Goal: Task Accomplishment & Management: Use online tool/utility

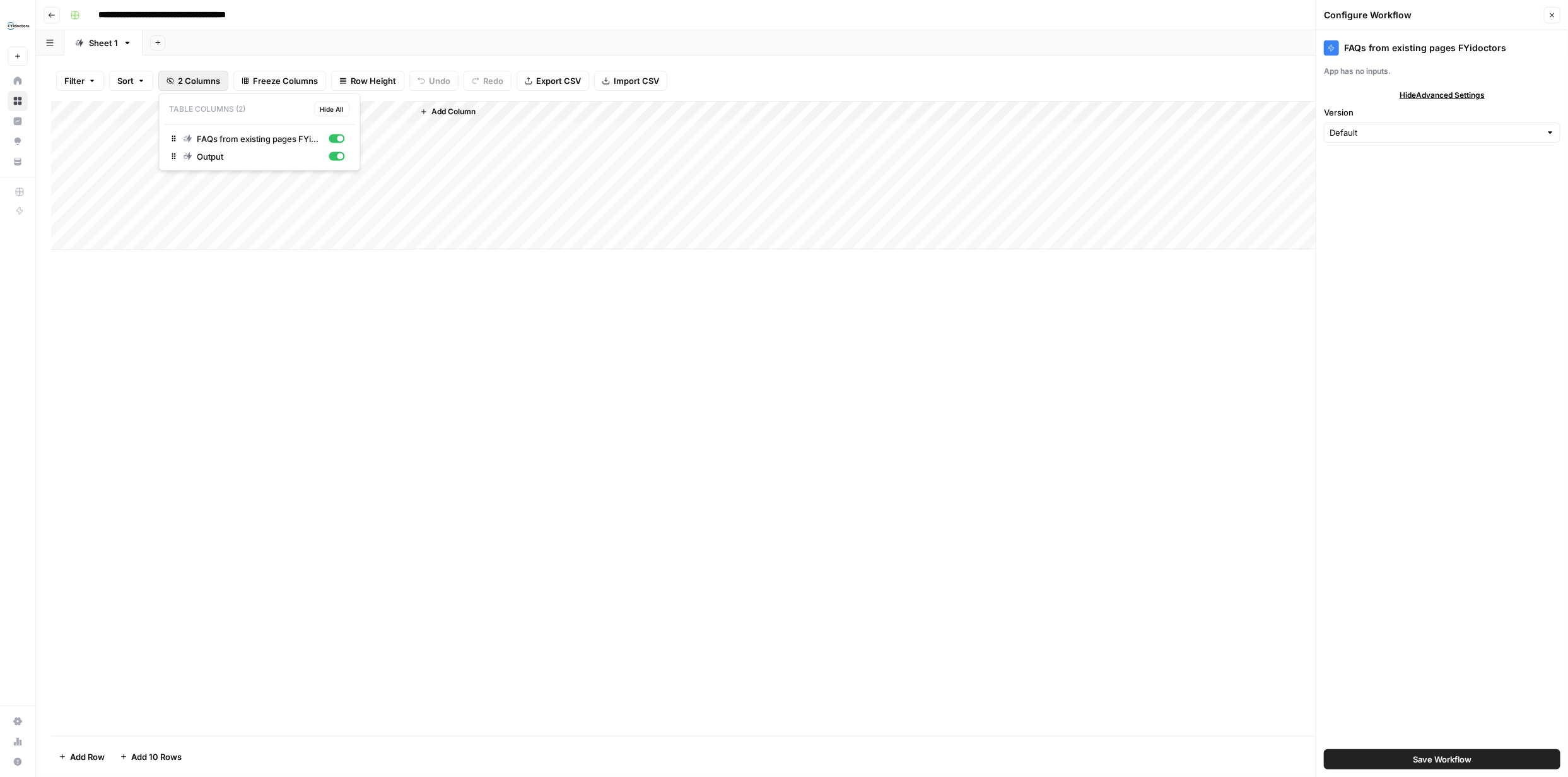
click at [201, 83] on span "2 Columns" at bounding box center [199, 81] width 42 height 13
click at [382, 284] on div "Add Column" at bounding box center [802, 418] width 1502 height 635
click at [275, 110] on div "Add Column" at bounding box center [802, 175] width 1502 height 149
click at [161, 236] on span "Edit Workflow" at bounding box center [175, 235] width 110 height 13
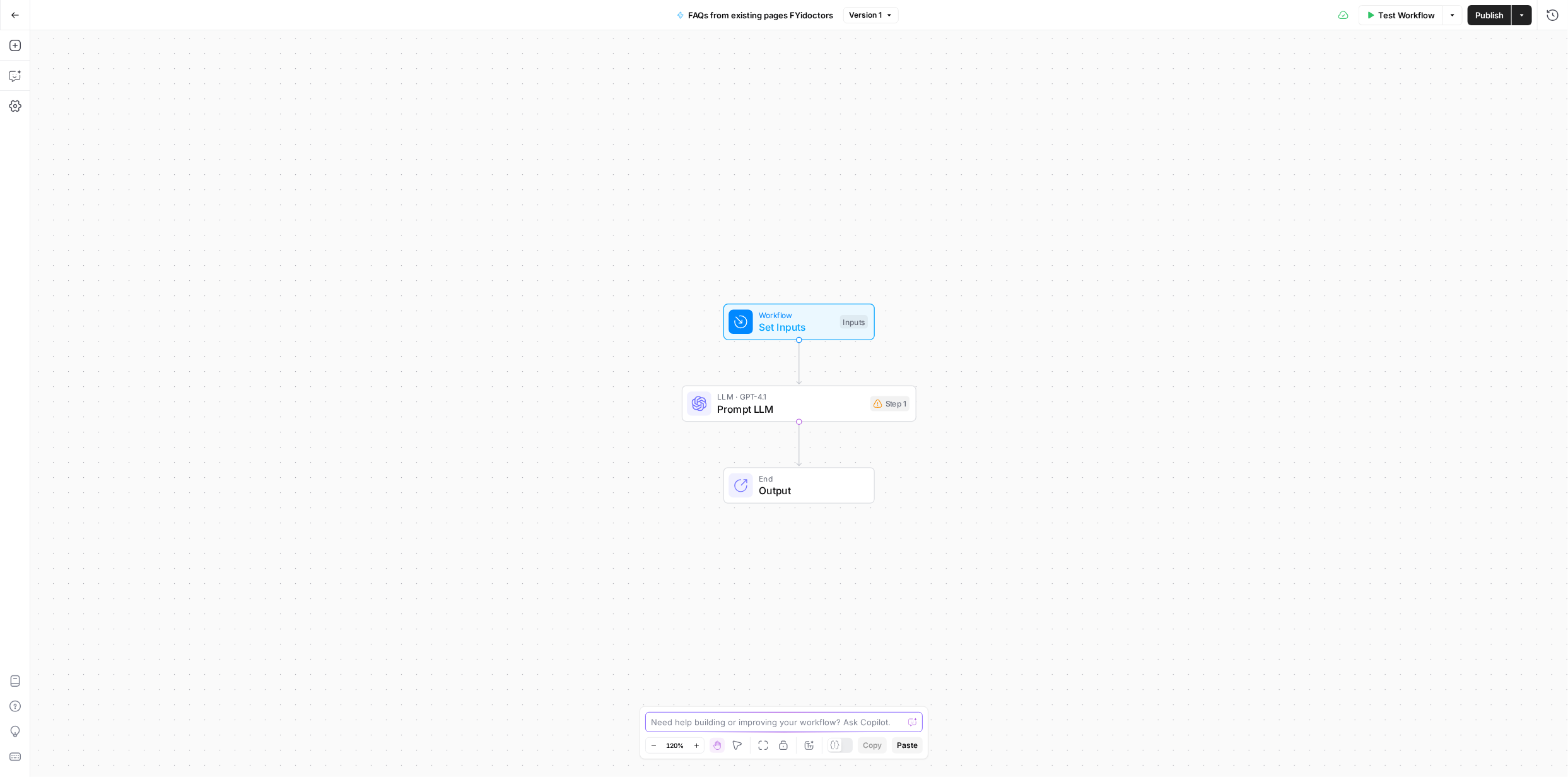
click at [817, 723] on textarea at bounding box center [777, 722] width 253 height 13
type textarea "I can't see the columns or rows for URL or content input as contained in the pr…"
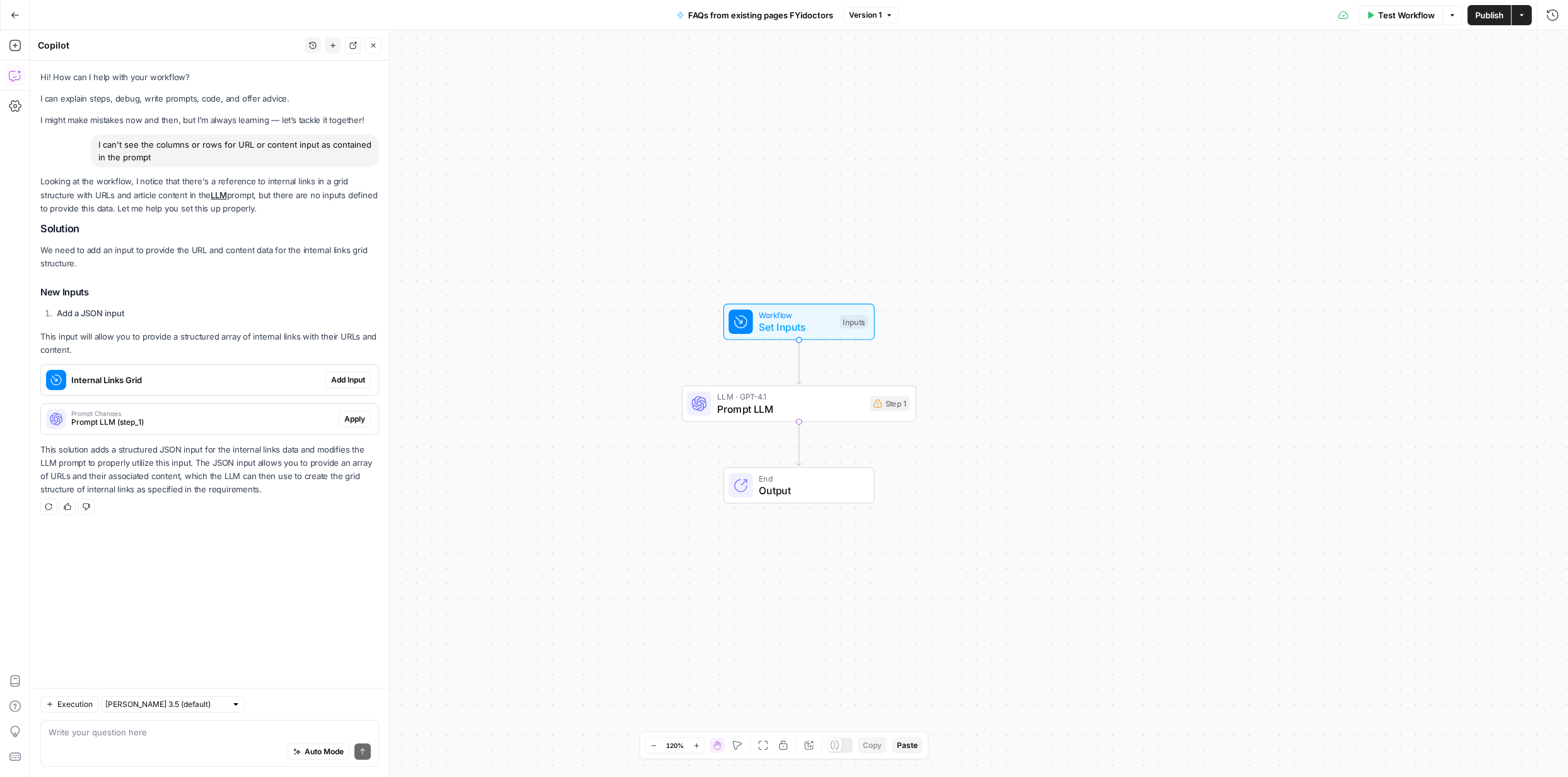
click at [294, 734] on textarea at bounding box center [210, 732] width 323 height 13
type textarea "It should be either URL or content input it should not be both. Where URL is no…"
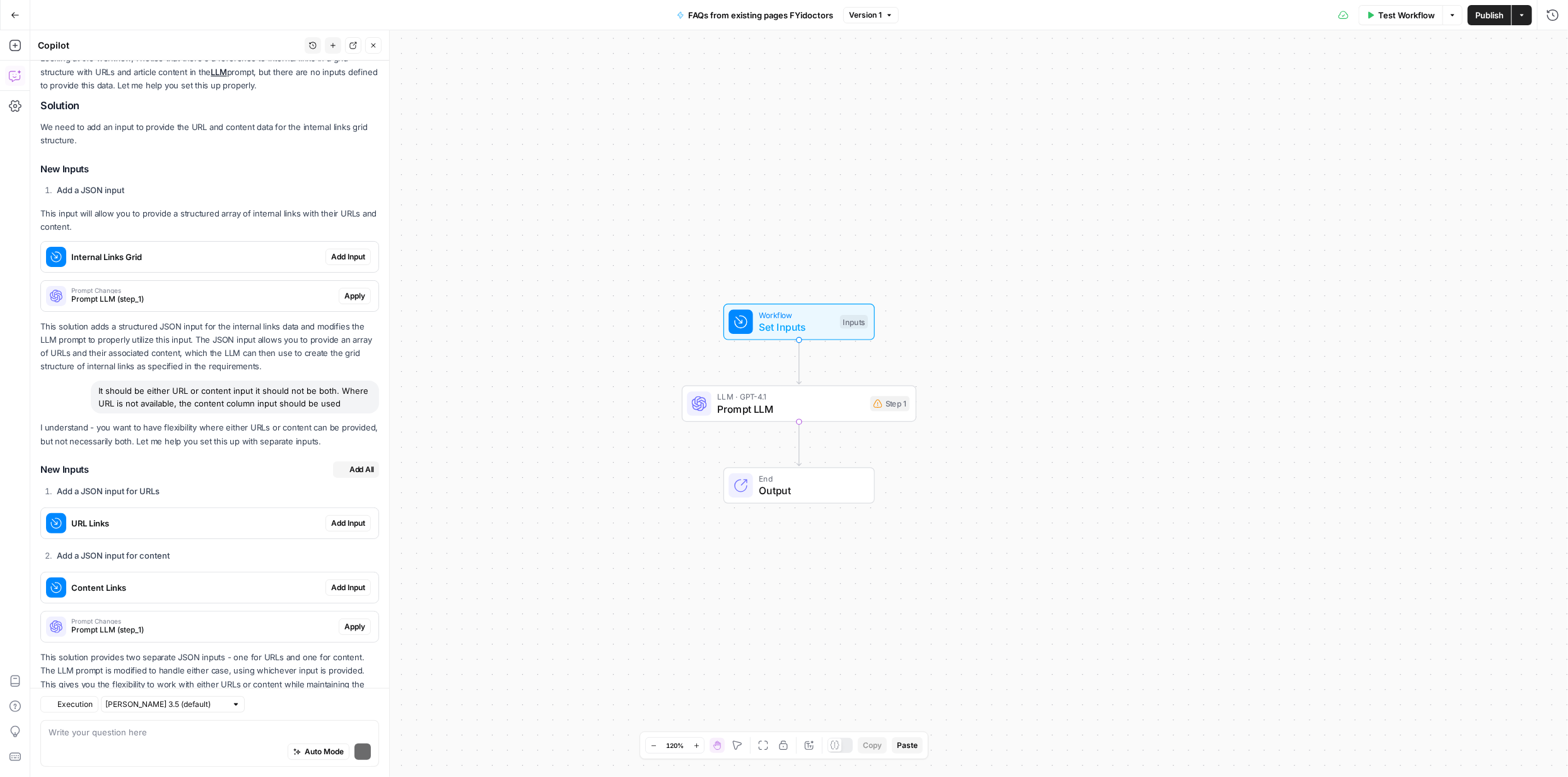
scroll to position [168, 0]
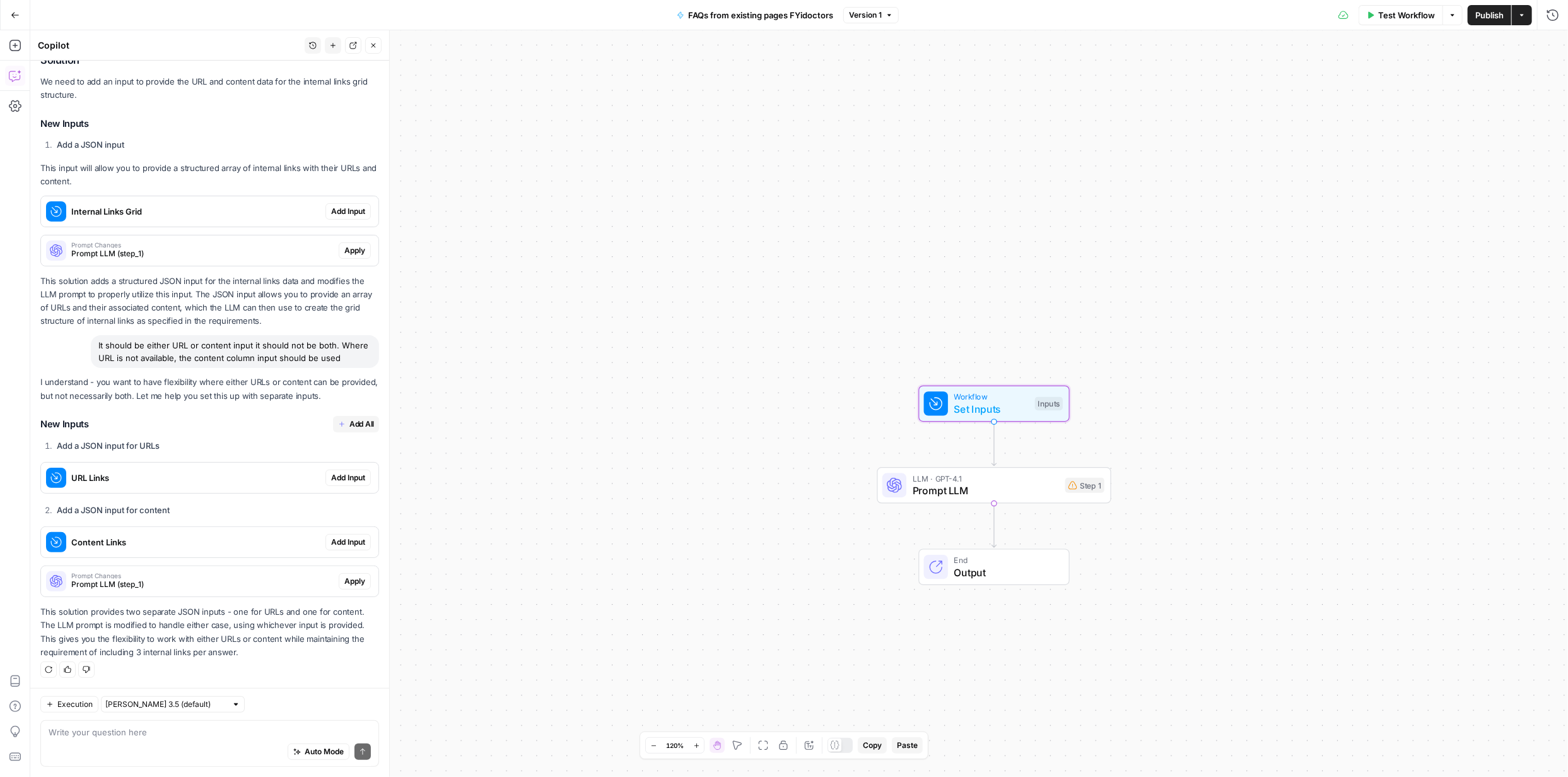
drag, startPoint x: 341, startPoint y: 206, endPoint x: 339, endPoint y: 215, distance: 9.2
click at [339, 205] on span "Add Input" at bounding box center [348, 211] width 34 height 11
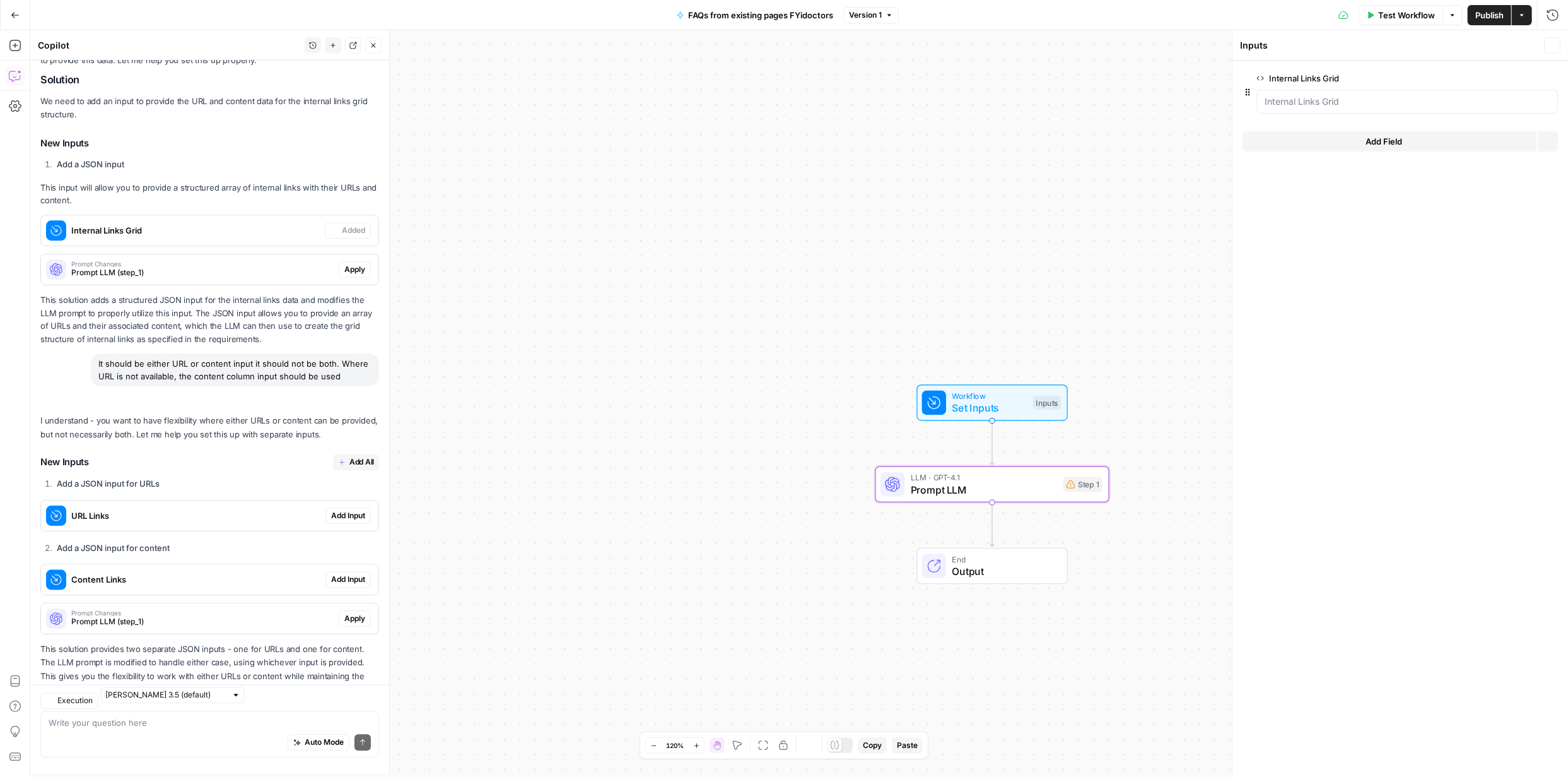
scroll to position [209, 0]
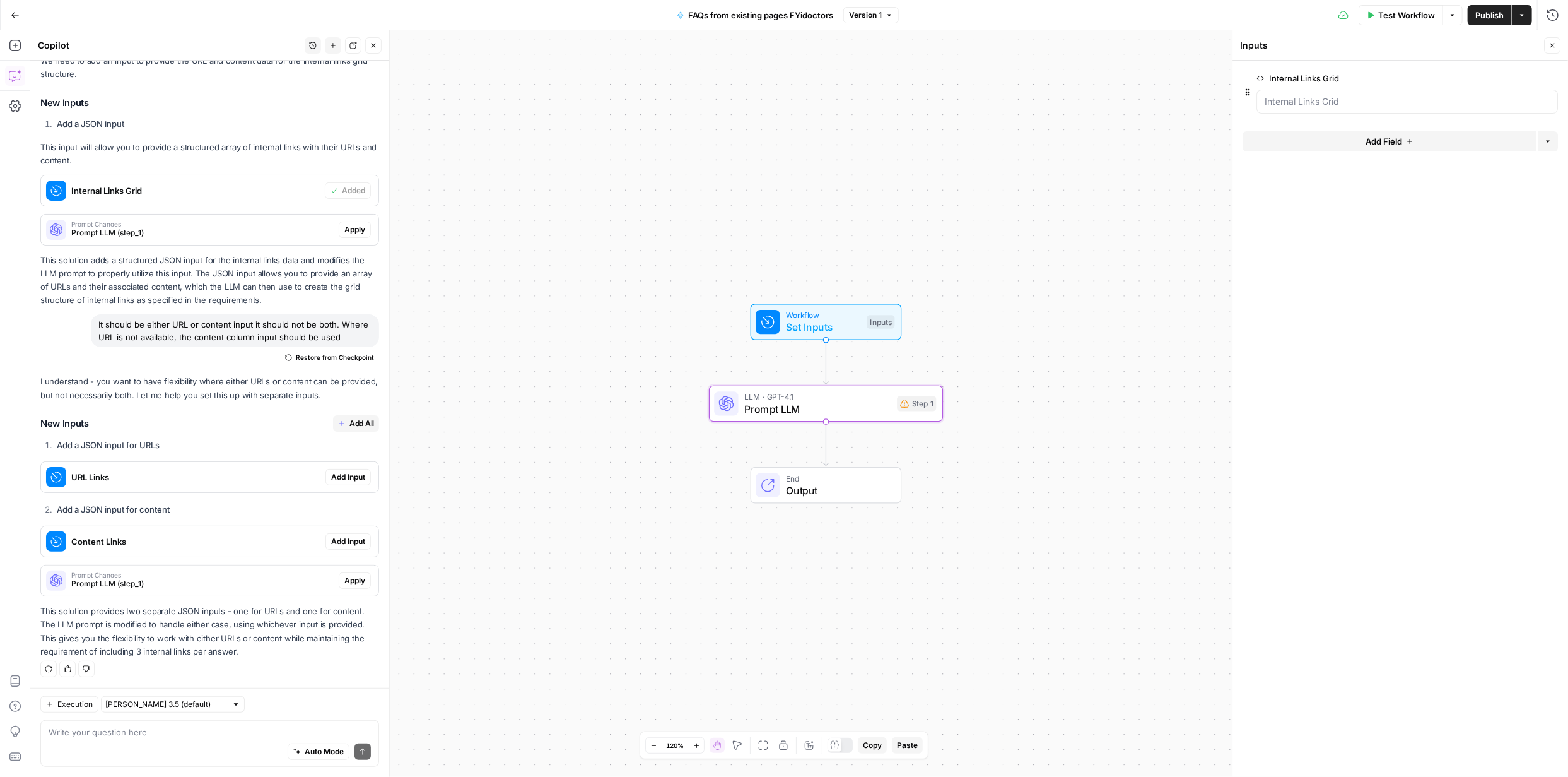
click at [351, 225] on span "Apply" at bounding box center [355, 230] width 20 height 11
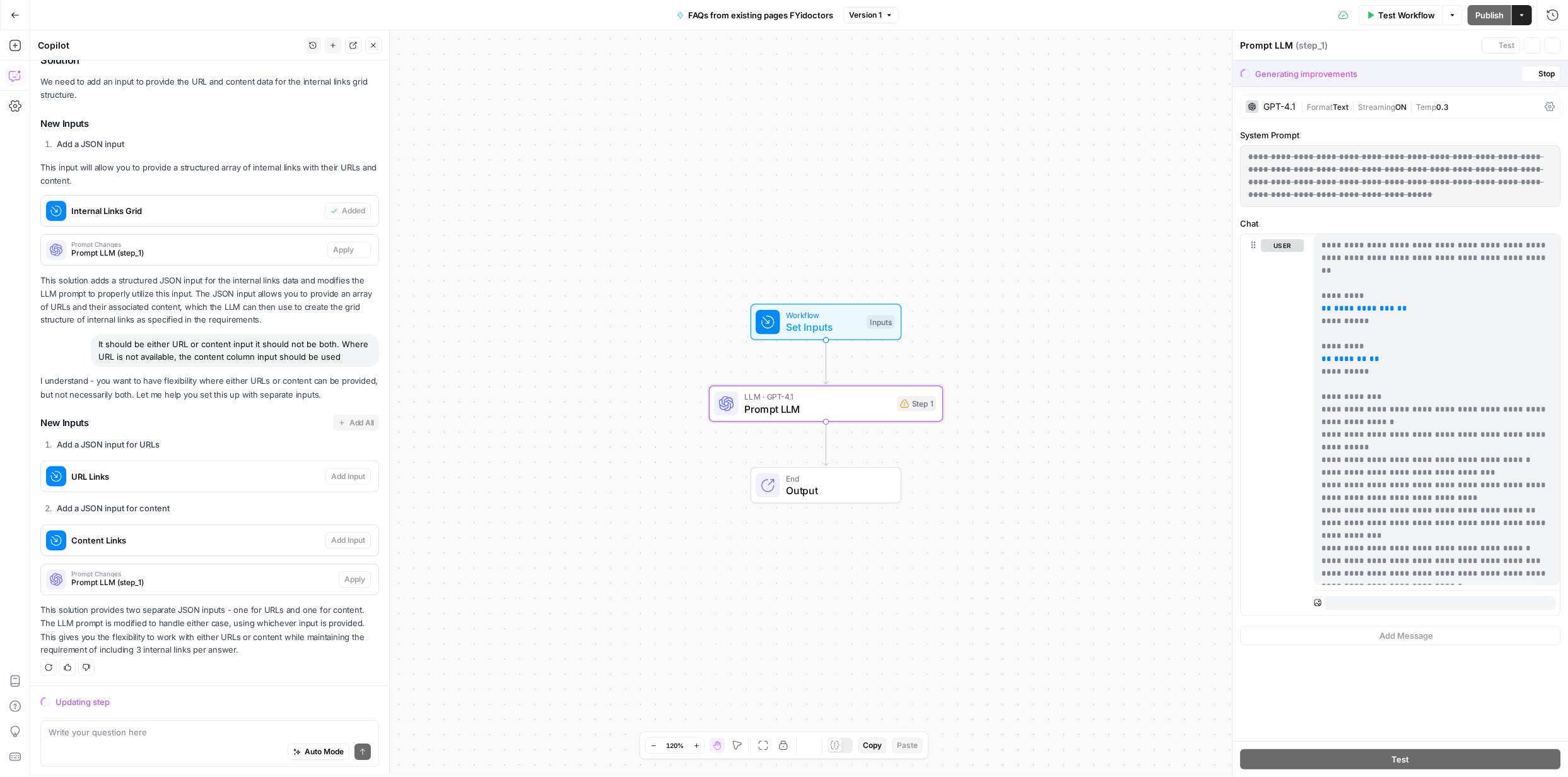
scroll to position [168, 0]
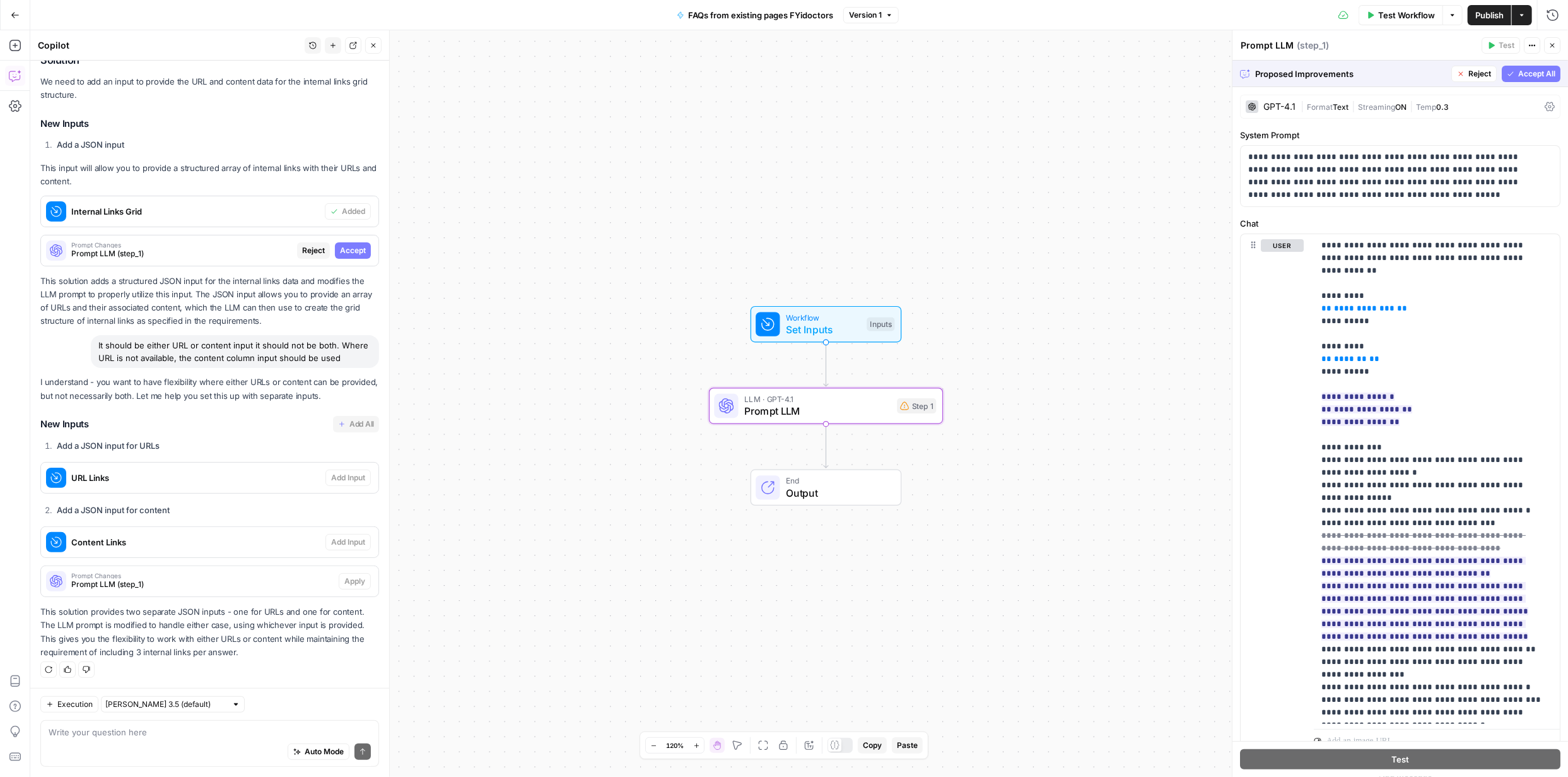
click at [340, 253] on span "Accept" at bounding box center [352, 250] width 26 height 11
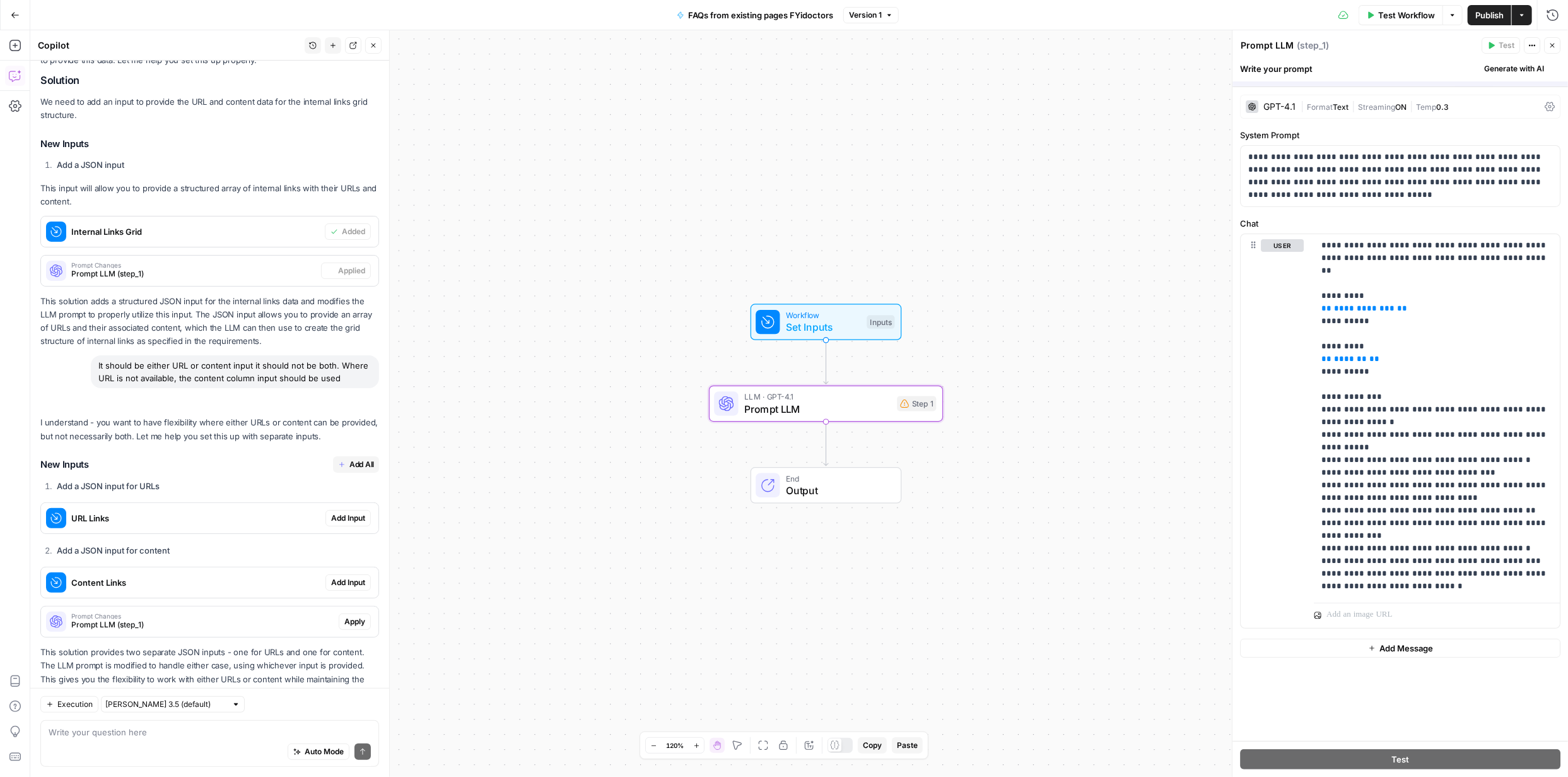
scroll to position [209, 0]
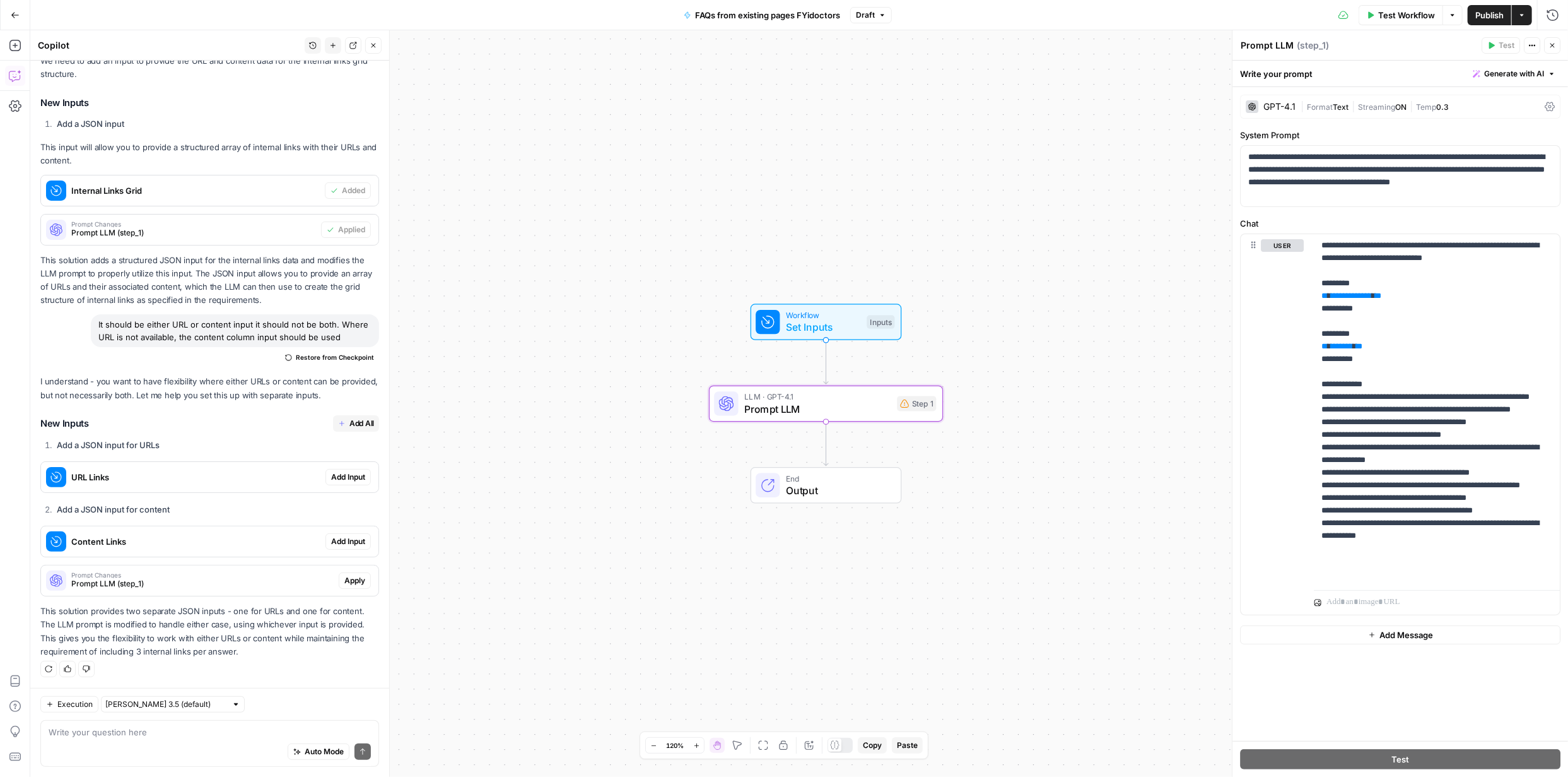
click at [349, 420] on span "Add All" at bounding box center [361, 424] width 24 height 11
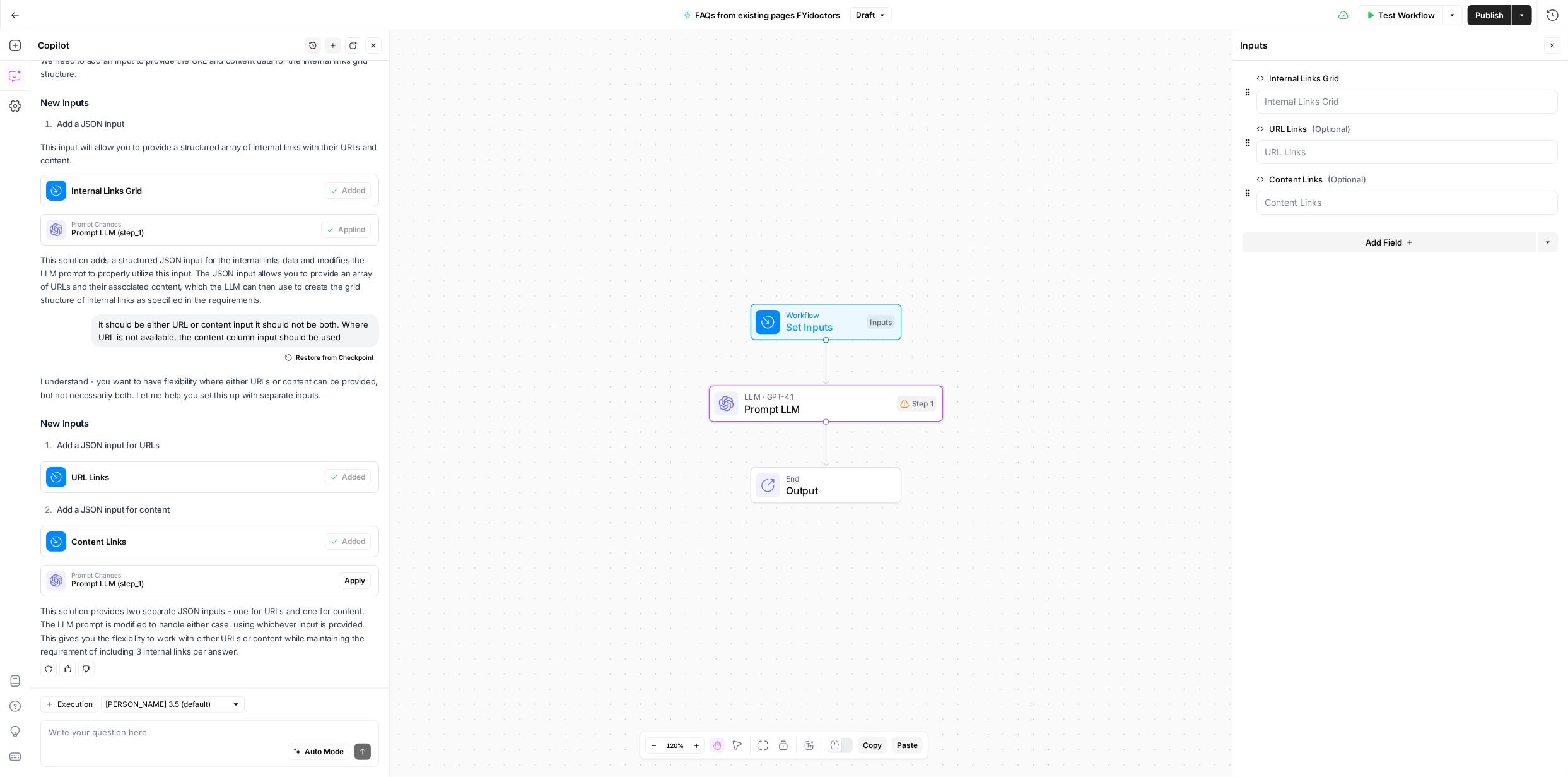
click at [345, 578] on span "Apply" at bounding box center [355, 580] width 20 height 11
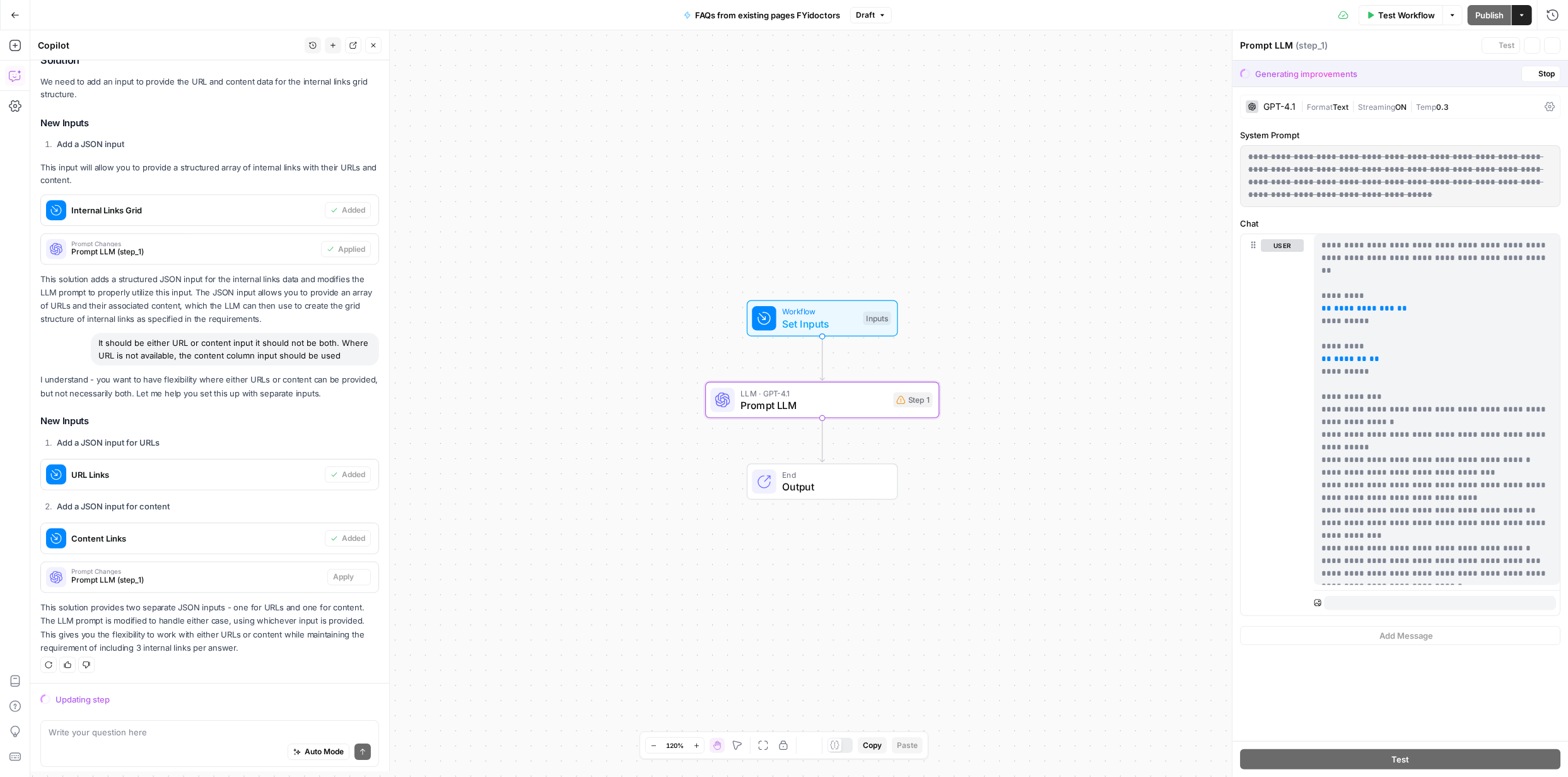
scroll to position [168, 0]
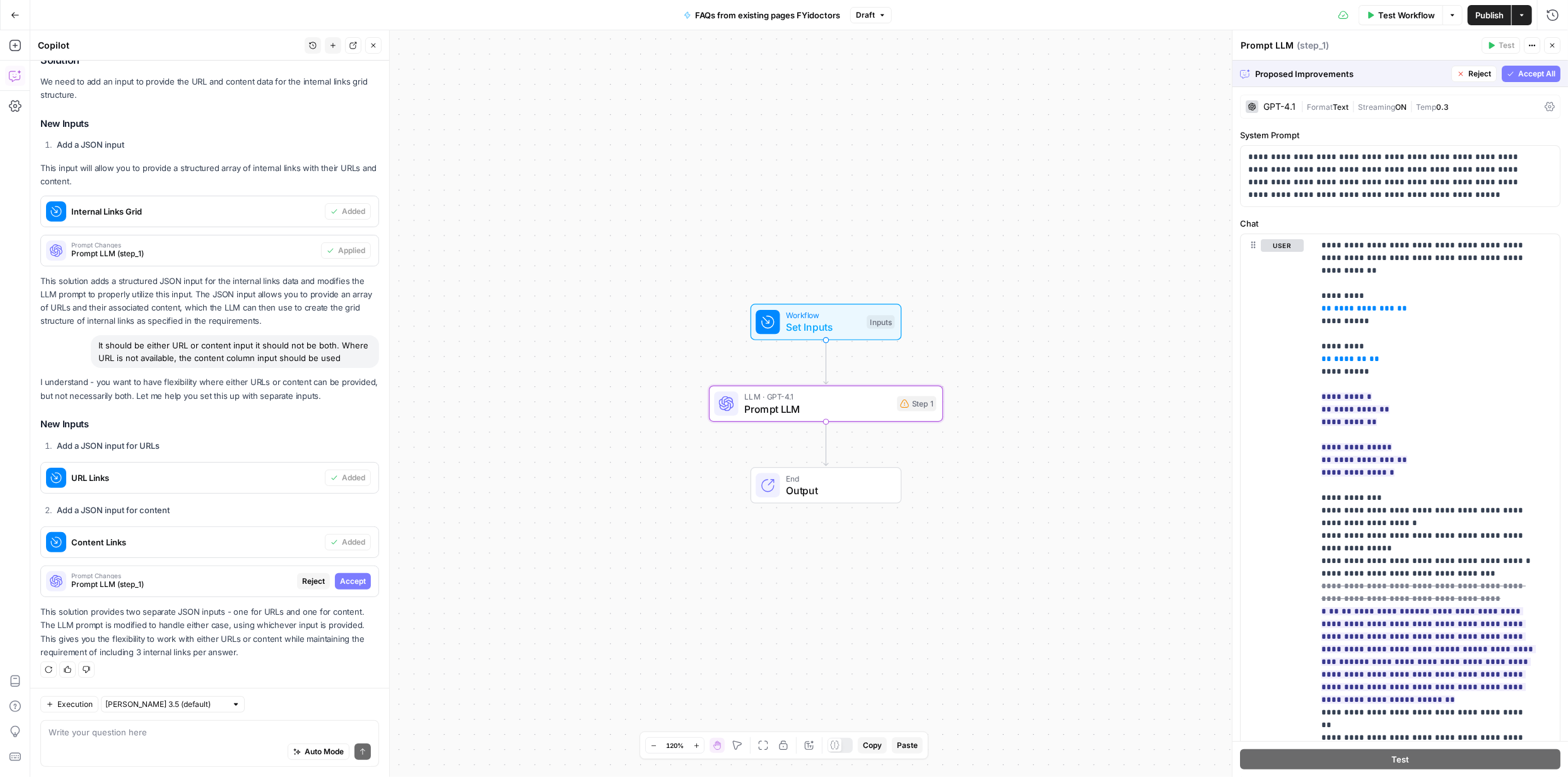
click at [348, 578] on span "Accept" at bounding box center [352, 581] width 26 height 11
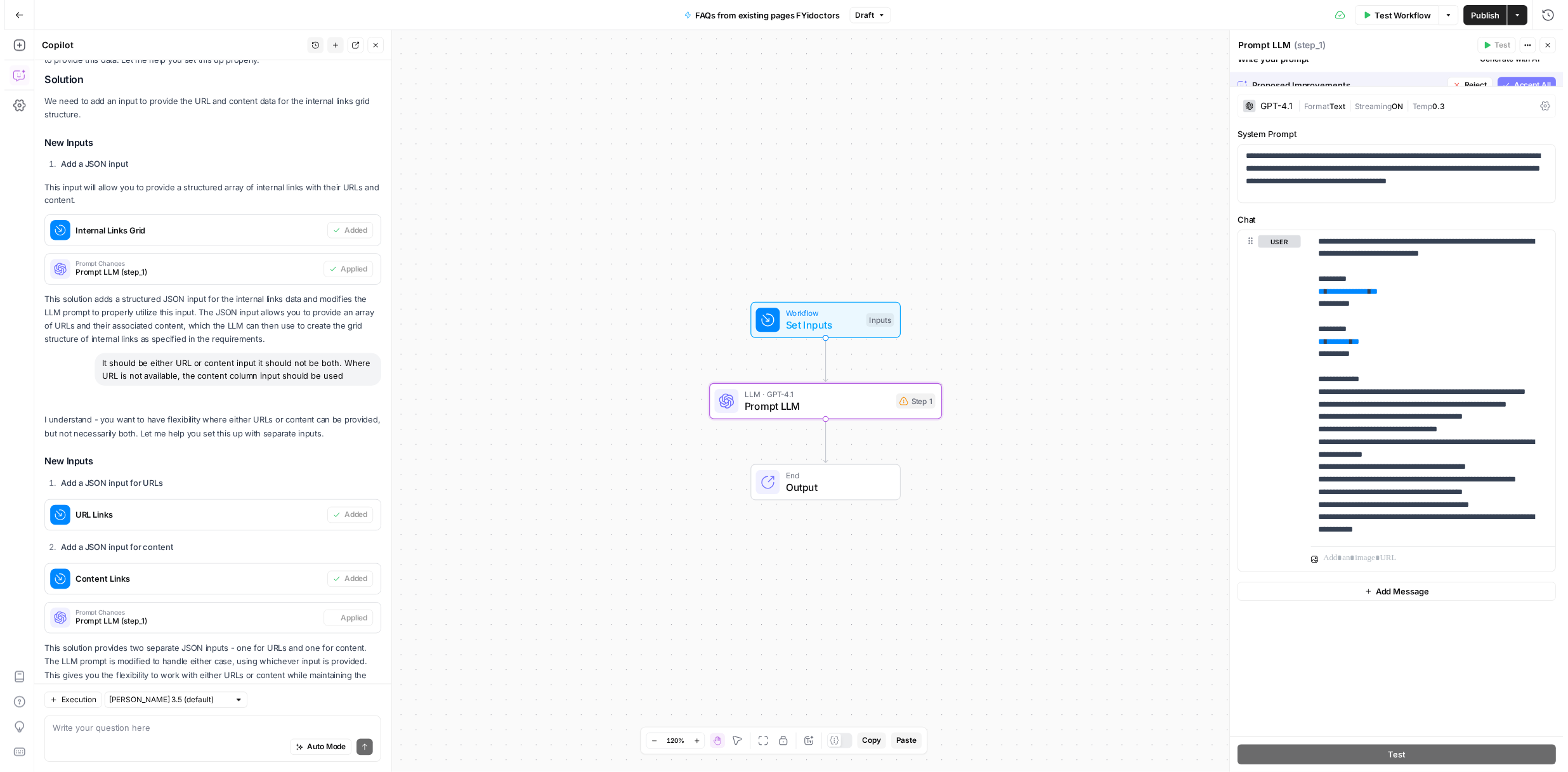
scroll to position [210, 0]
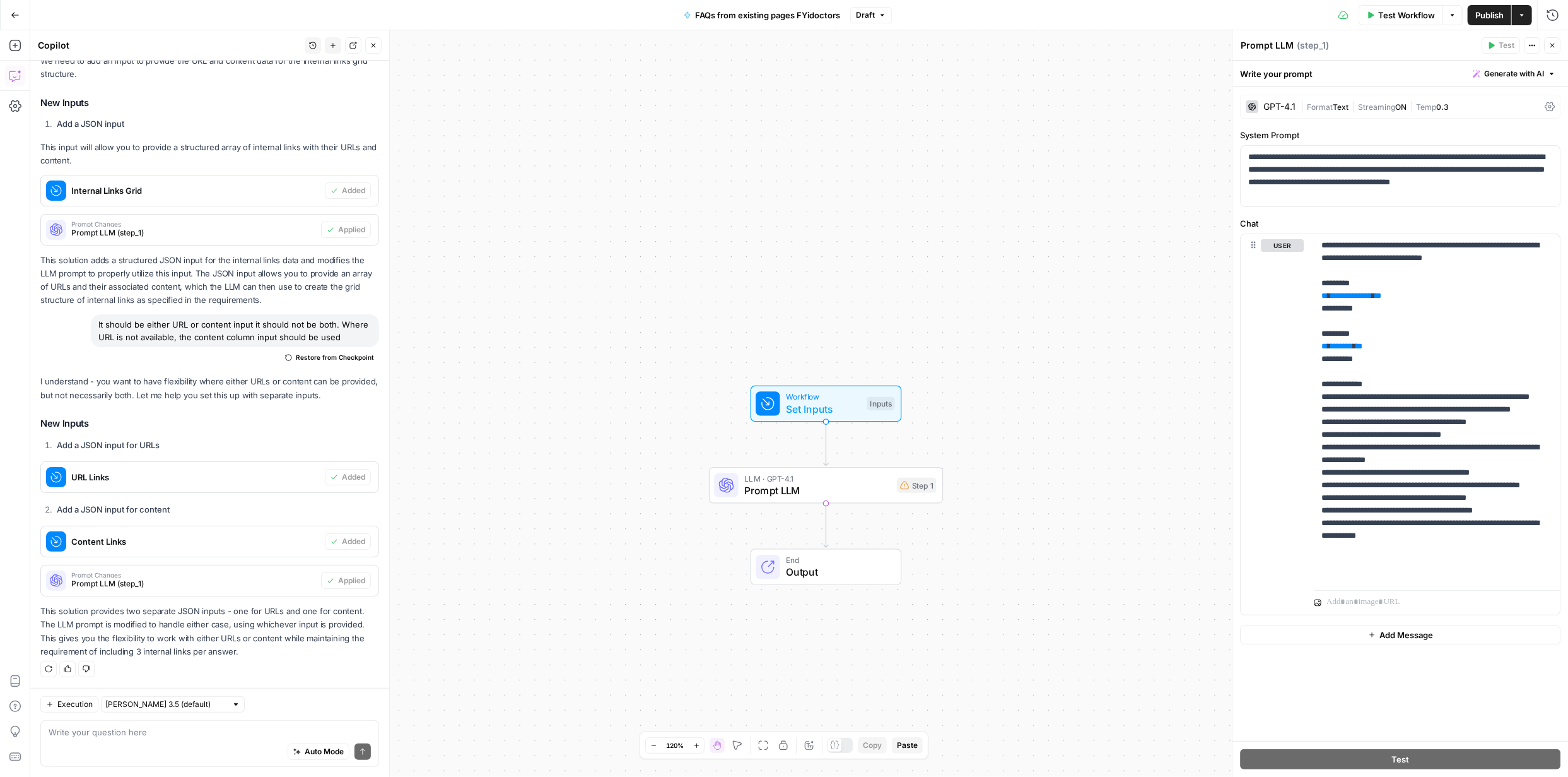
click at [1487, 11] on span "Publish" at bounding box center [1490, 15] width 28 height 13
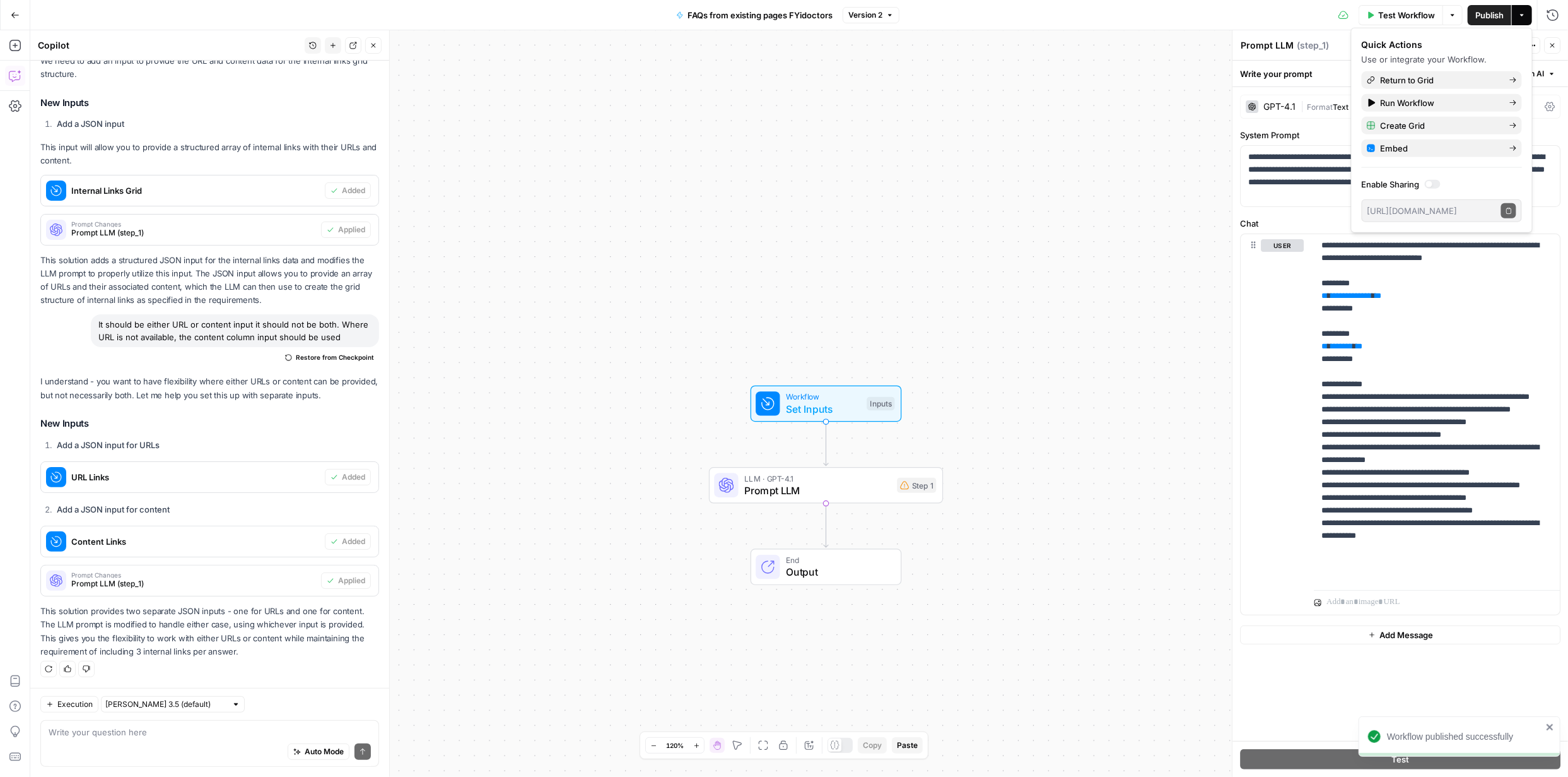
click at [1484, 12] on span "Publish" at bounding box center [1490, 15] width 28 height 13
click at [995, 298] on div "Workflow Set Inputs Inputs LLM · GPT-4.1 Prompt LLM Step 1 End Output" at bounding box center [799, 403] width 1538 height 747
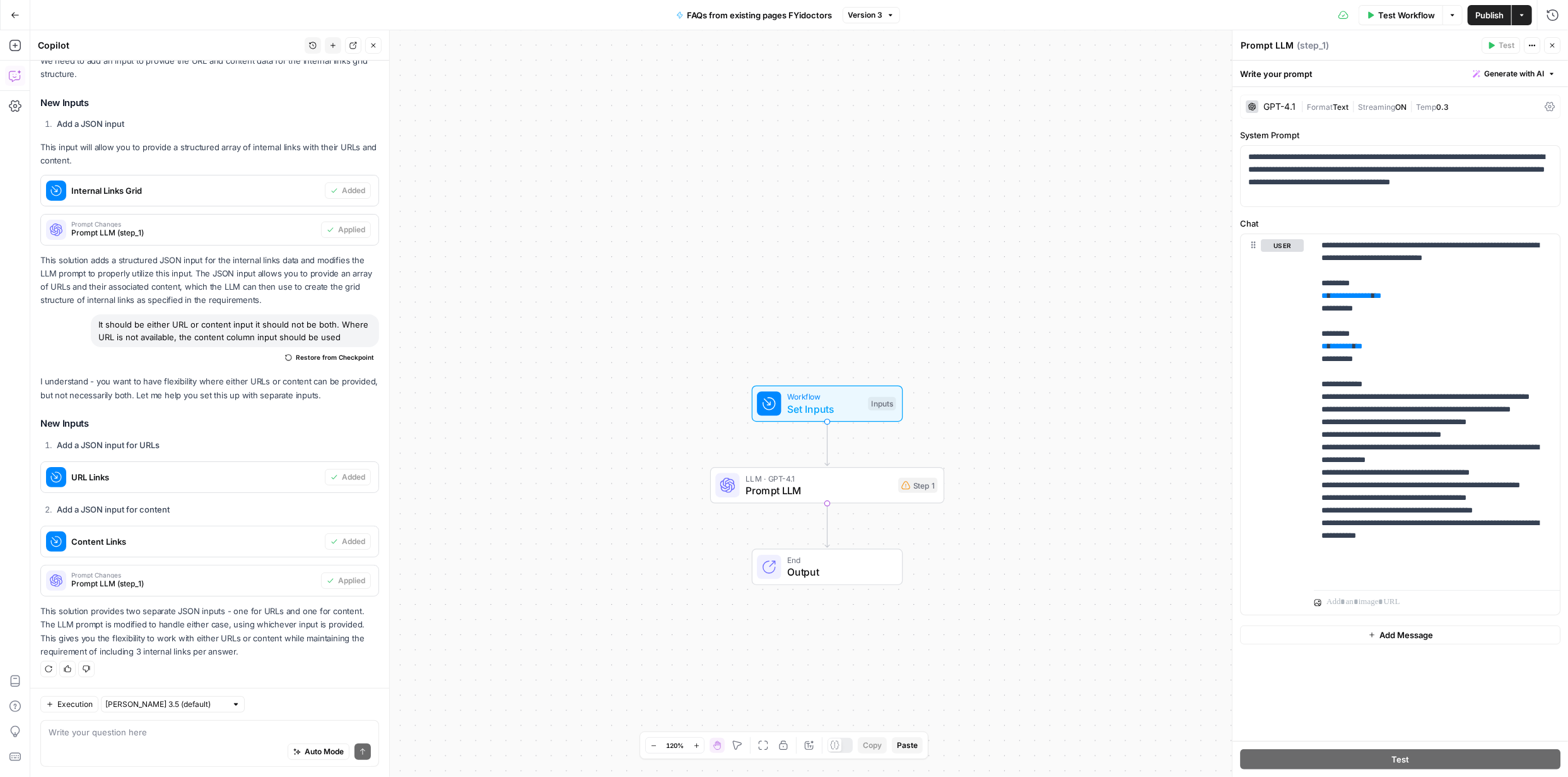
click at [1496, 17] on span "Publish" at bounding box center [1490, 15] width 28 height 13
click at [1283, 671] on div "**********" at bounding box center [1400, 414] width 336 height 654
click at [1418, 4] on div "Test Workflow Options Publish Actions Run History" at bounding box center [1234, 15] width 669 height 30
click at [1425, 16] on span "Test Workflow" at bounding box center [1407, 15] width 57 height 13
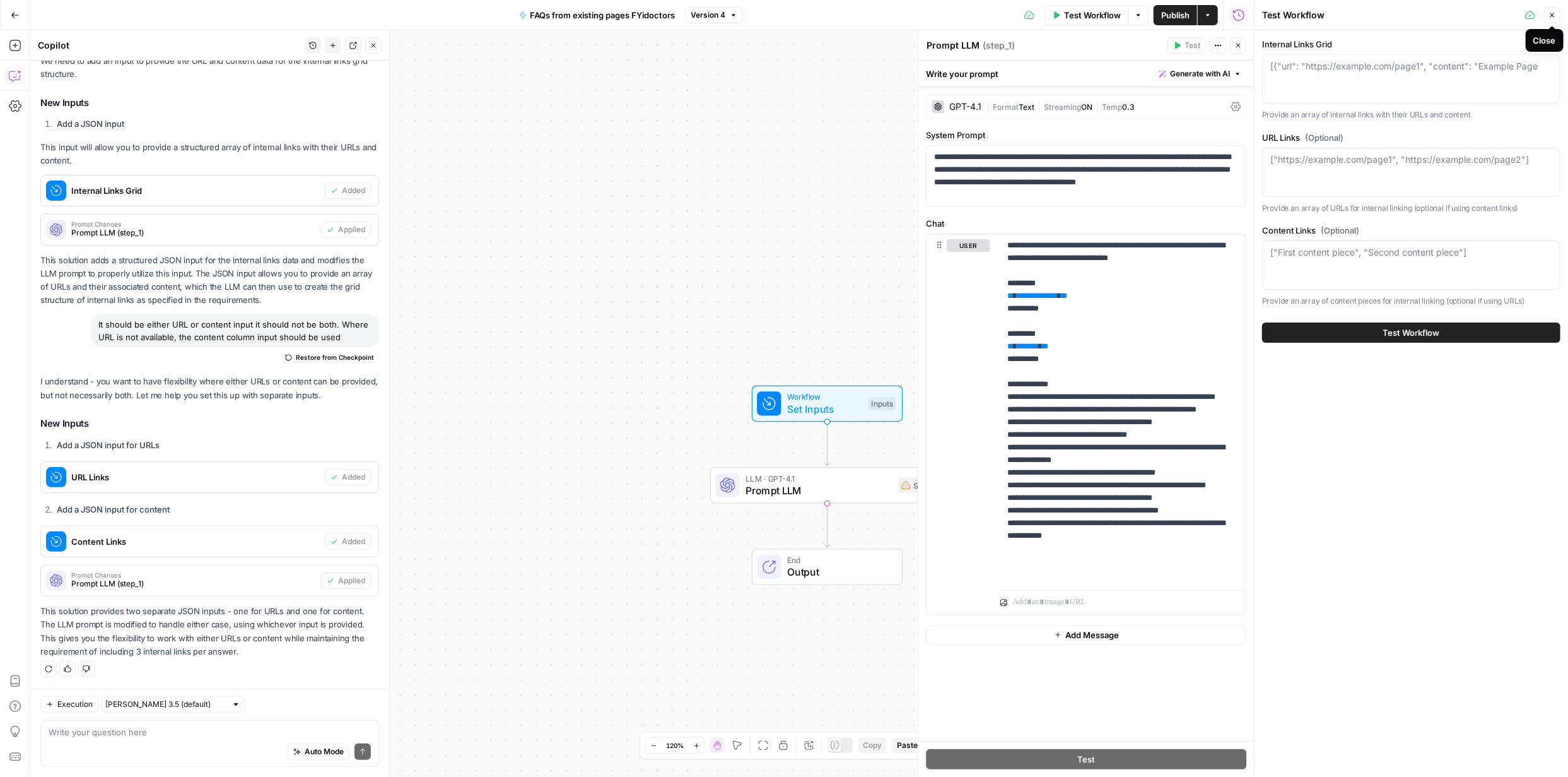
click at [1552, 11] on icon "button" at bounding box center [1553, 15] width 8 height 8
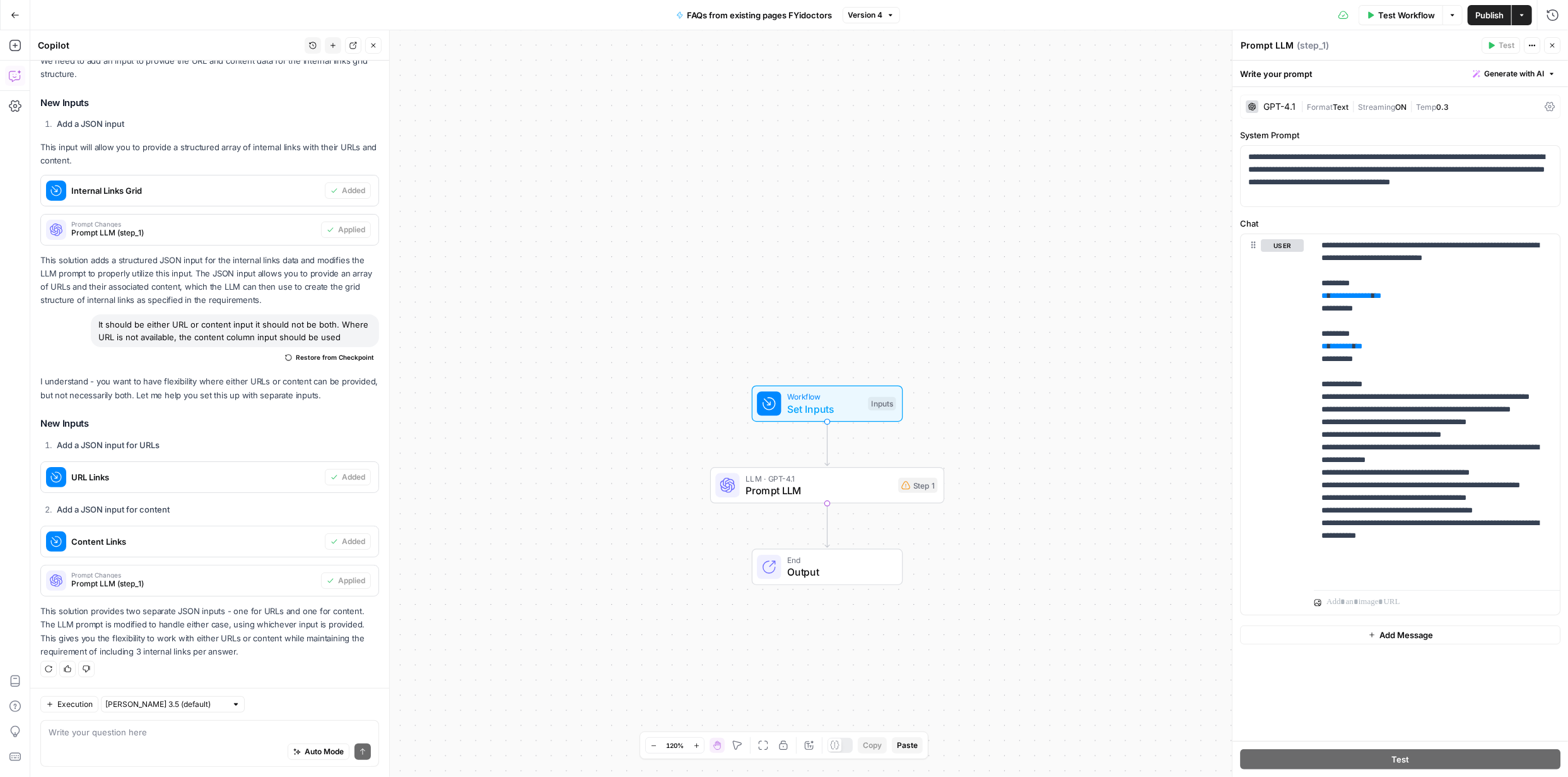
click at [1522, 14] on icon "button" at bounding box center [1522, 15] width 4 height 2
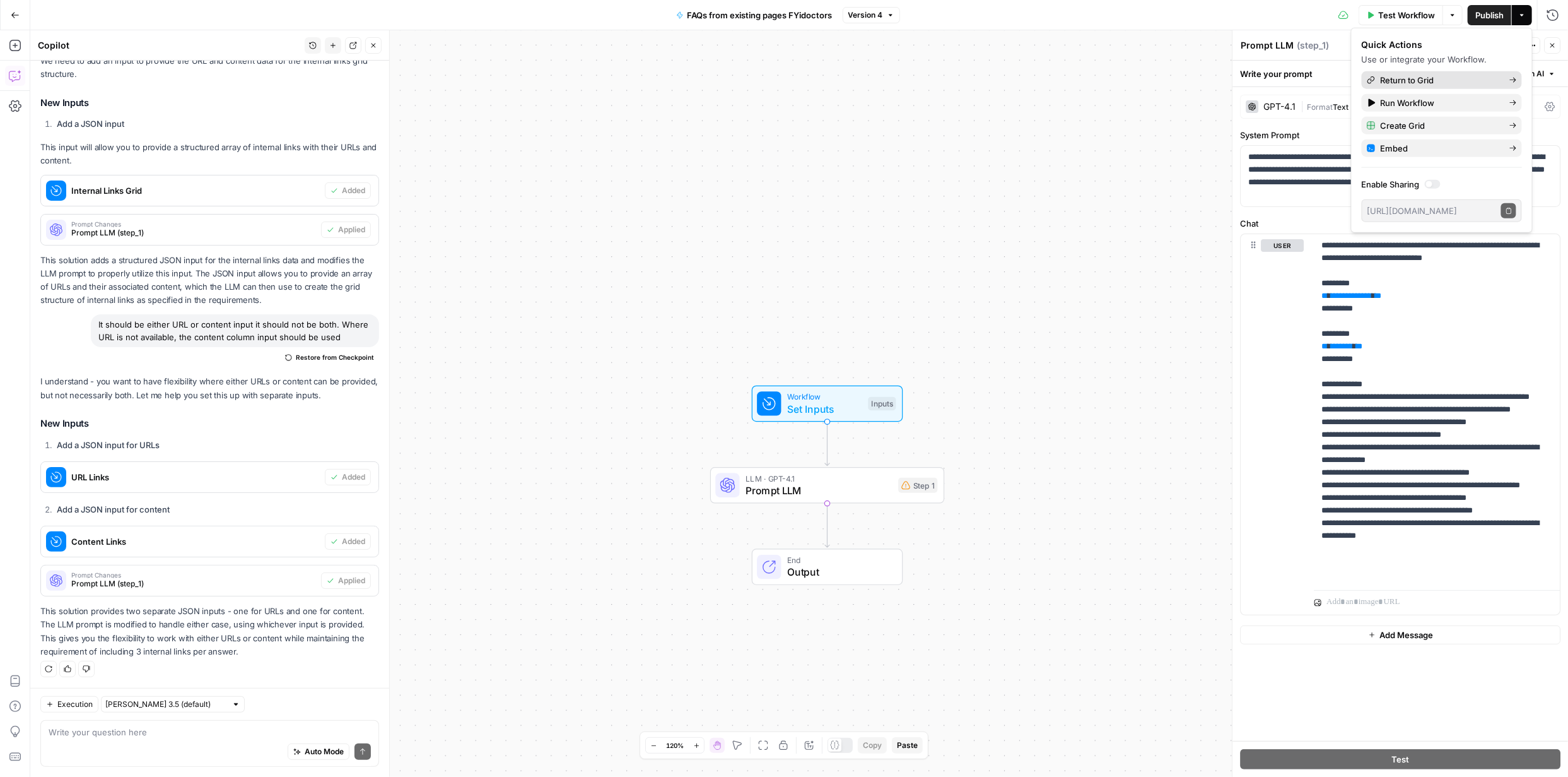
click at [1429, 75] on span "Return to Grid" at bounding box center [1440, 80] width 119 height 13
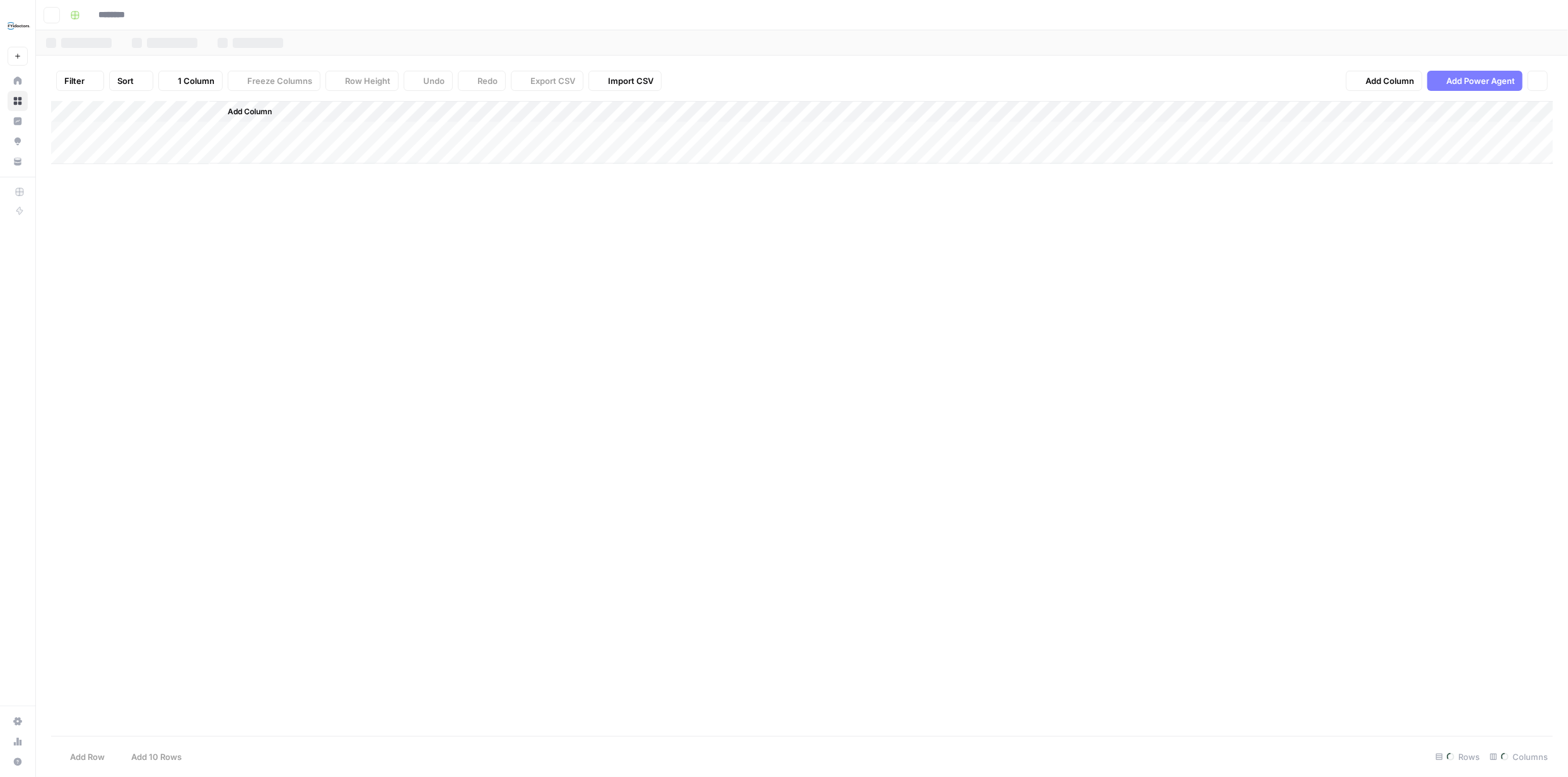
type input "**********"
click at [271, 113] on div "Add Column" at bounding box center [802, 175] width 1502 height 149
click at [300, 281] on div "Add Column" at bounding box center [802, 418] width 1502 height 635
click at [272, 109] on div "Add Column" at bounding box center [802, 175] width 1502 height 149
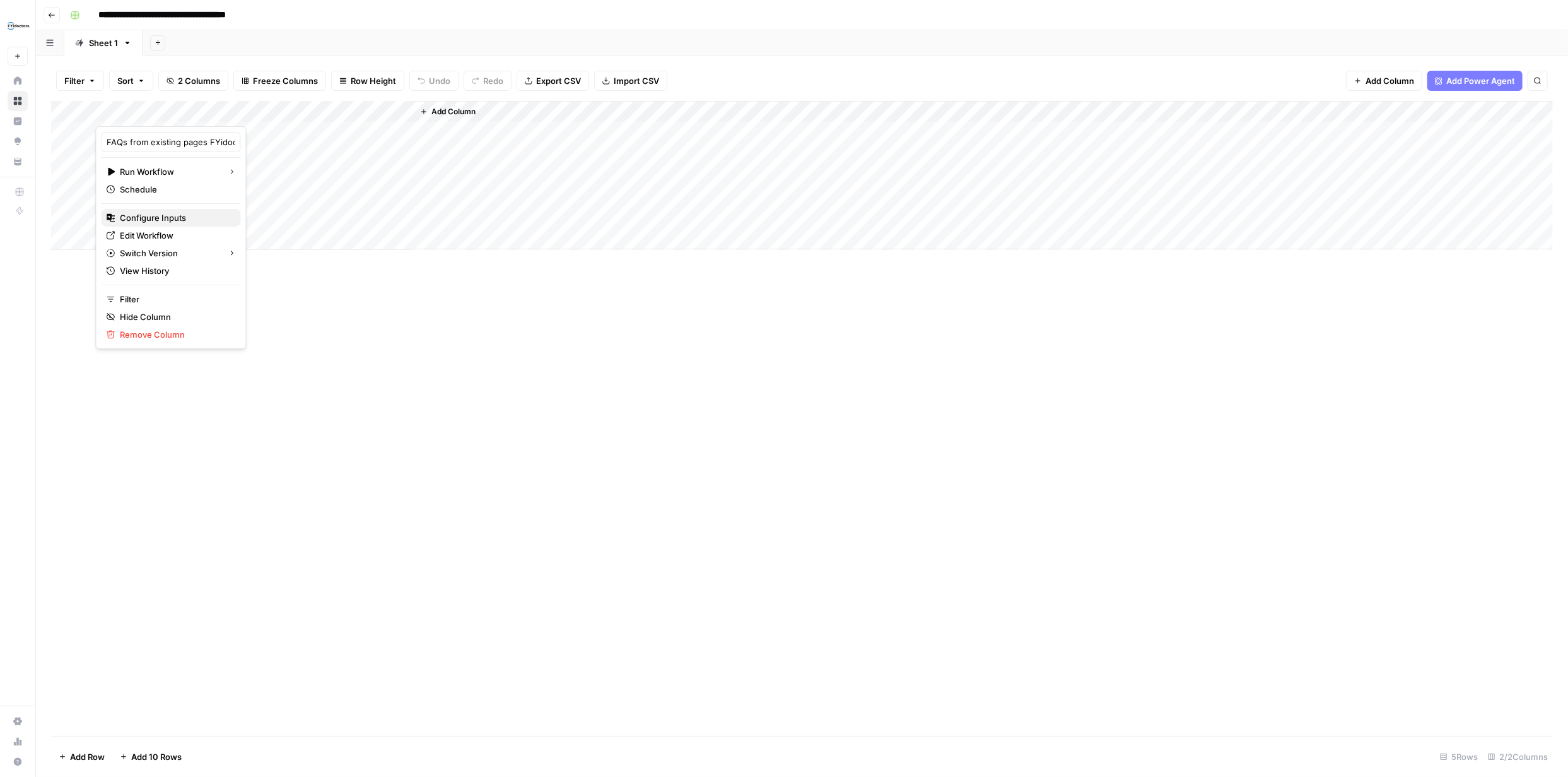
click at [172, 218] on span "Configure Inputs" at bounding box center [175, 218] width 110 height 13
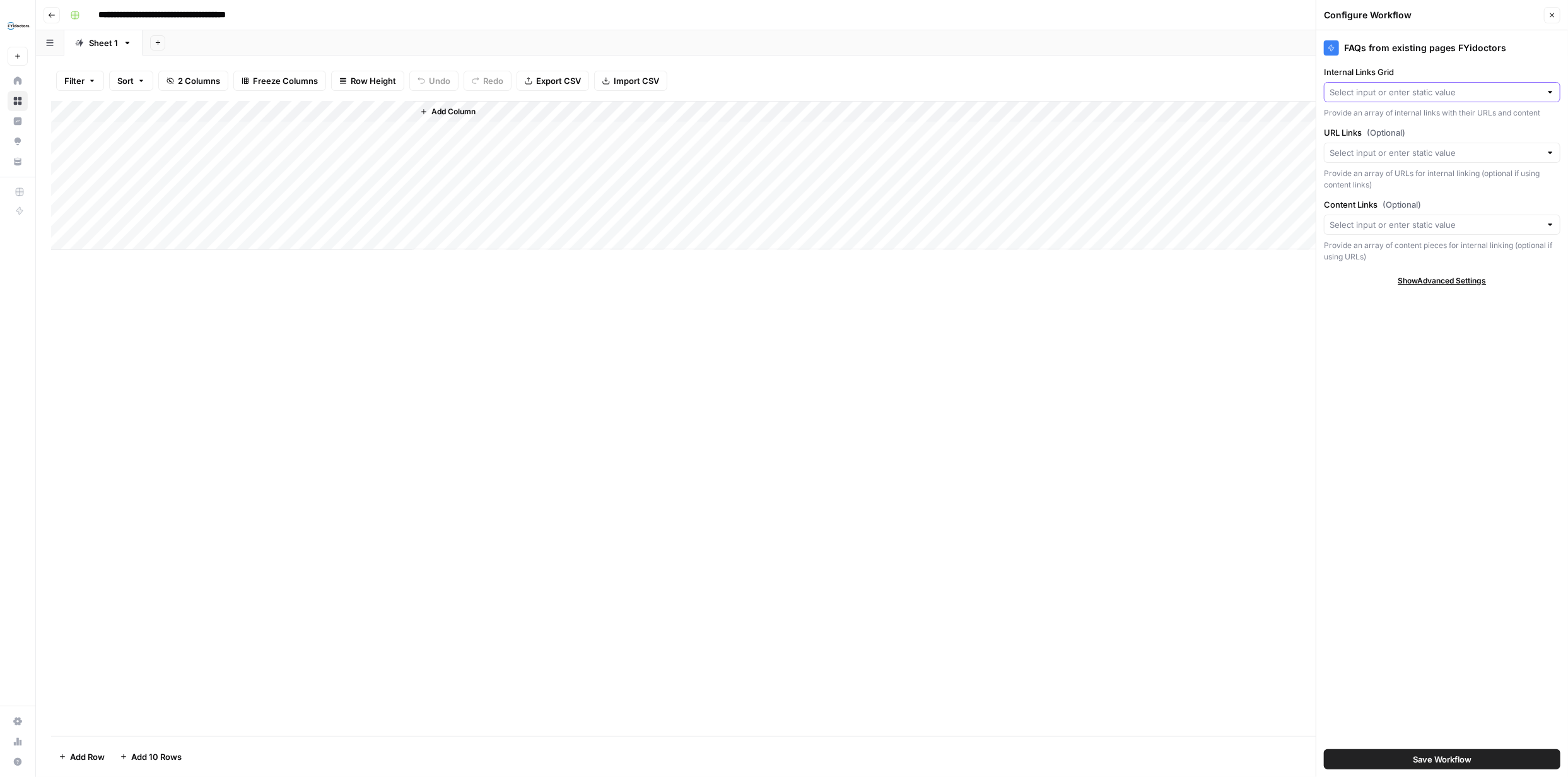
click at [1410, 91] on input "Internal Links Grid" at bounding box center [1435, 92] width 212 height 13
click at [1426, 88] on input "Internal Links Grid" at bounding box center [1435, 92] width 212 height 13
click at [1504, 342] on div "FAQs from existing pages FYidoctors Internal Links Grid Provide an array of int…" at bounding box center [1442, 403] width 252 height 747
click at [1484, 153] on input "URL Links (Optional)" at bounding box center [1435, 153] width 212 height 13
click at [1428, 385] on div "FAQs from existing pages FYidoctors Internal Links Grid Provide an array of int…" at bounding box center [1442, 403] width 252 height 747
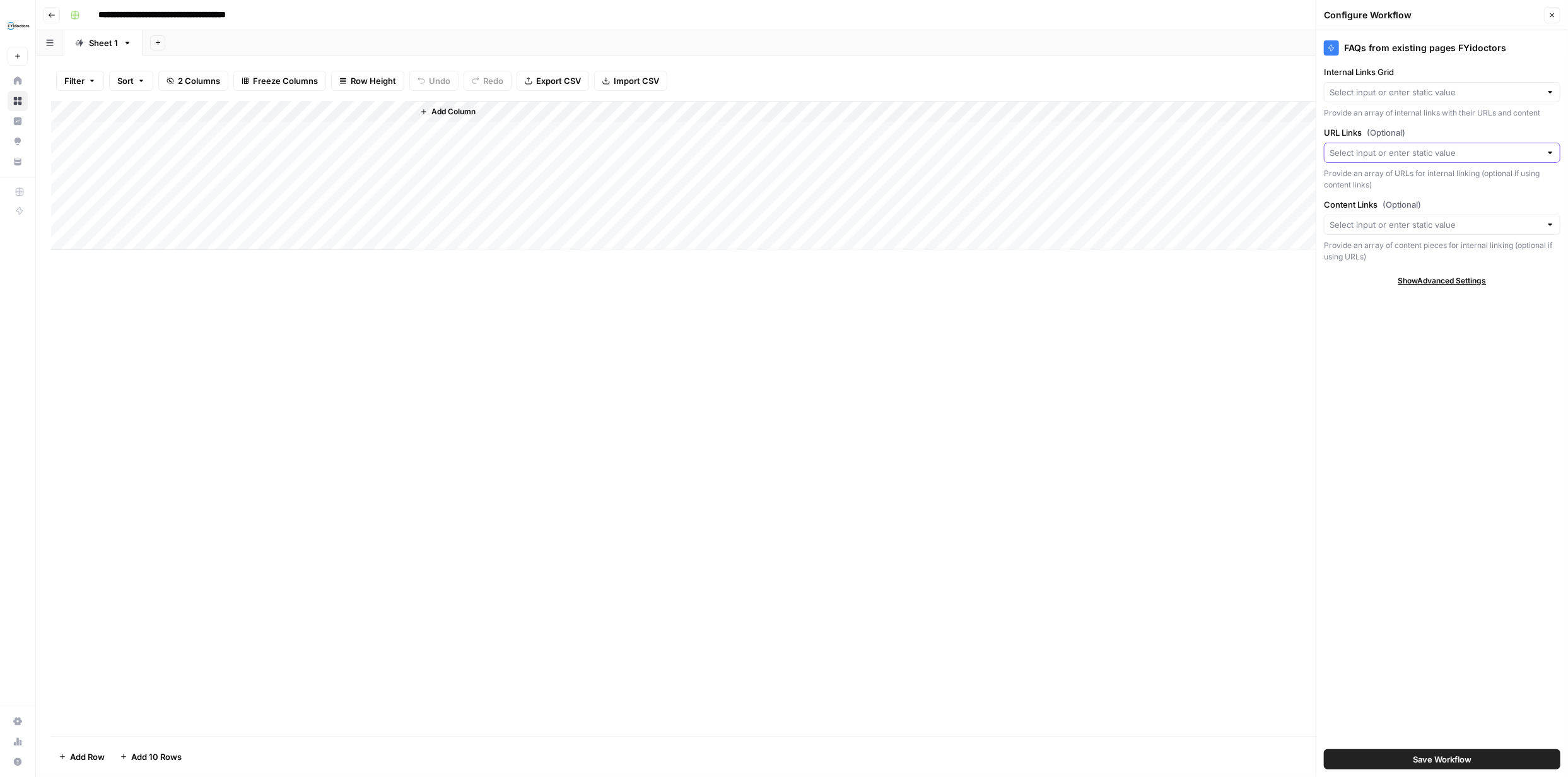
click at [1437, 154] on input "URL Links (Optional)" at bounding box center [1435, 153] width 212 height 13
paste input "[URL][DOMAIN_NAME]"
type input "[URL][DOMAIN_NAME]"
click at [1463, 752] on button "Save Workflow" at bounding box center [1442, 760] width 237 height 20
click at [1459, 91] on input "Internal Links Grid" at bounding box center [1435, 92] width 212 height 13
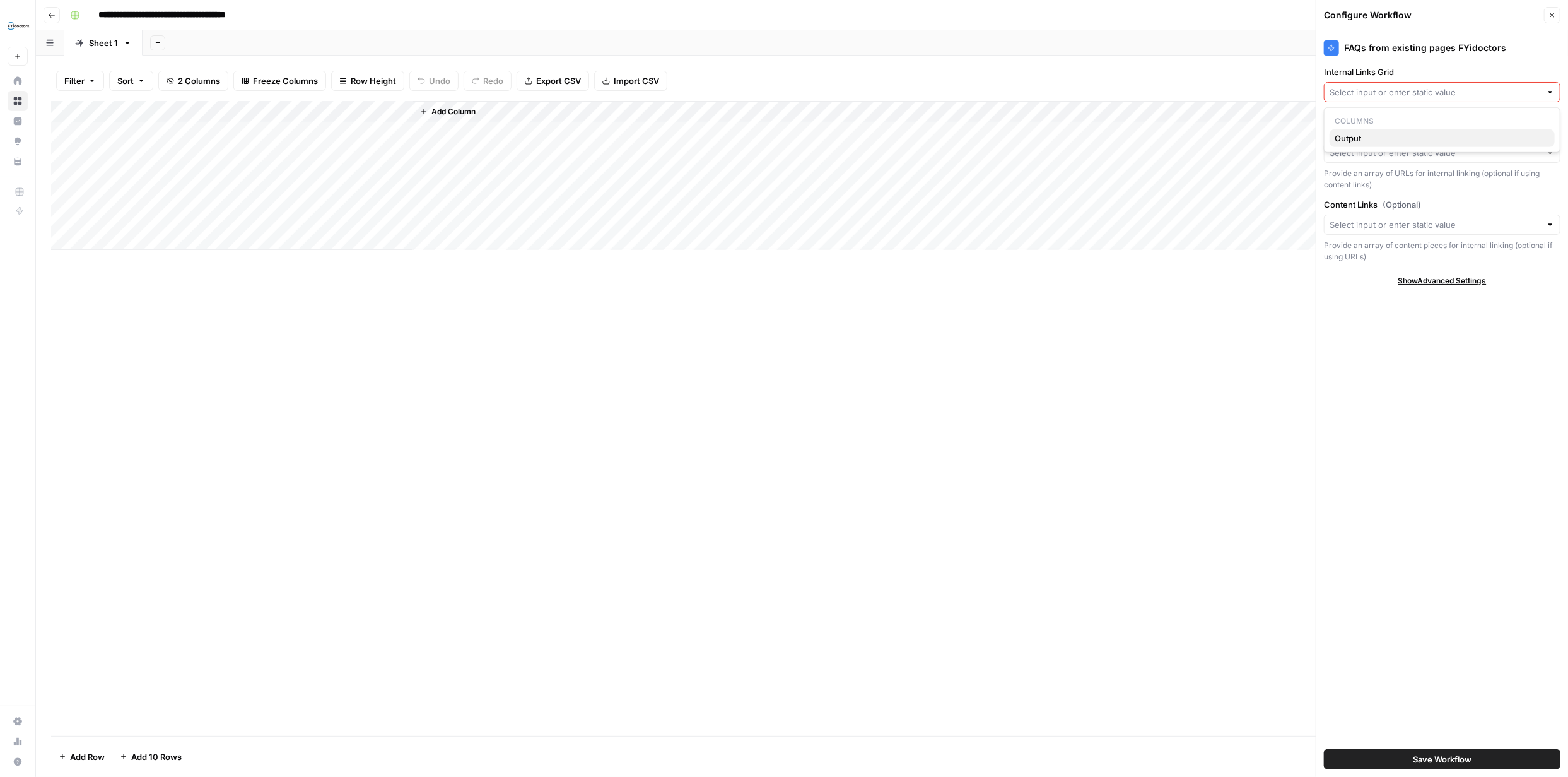
click at [1386, 137] on span "Output" at bounding box center [1440, 139] width 210 height 13
type input "Output"
click at [1450, 774] on div "Save Workflow" at bounding box center [1442, 759] width 237 height 35
click at [1456, 760] on span "Save Workflow" at bounding box center [1442, 760] width 59 height 13
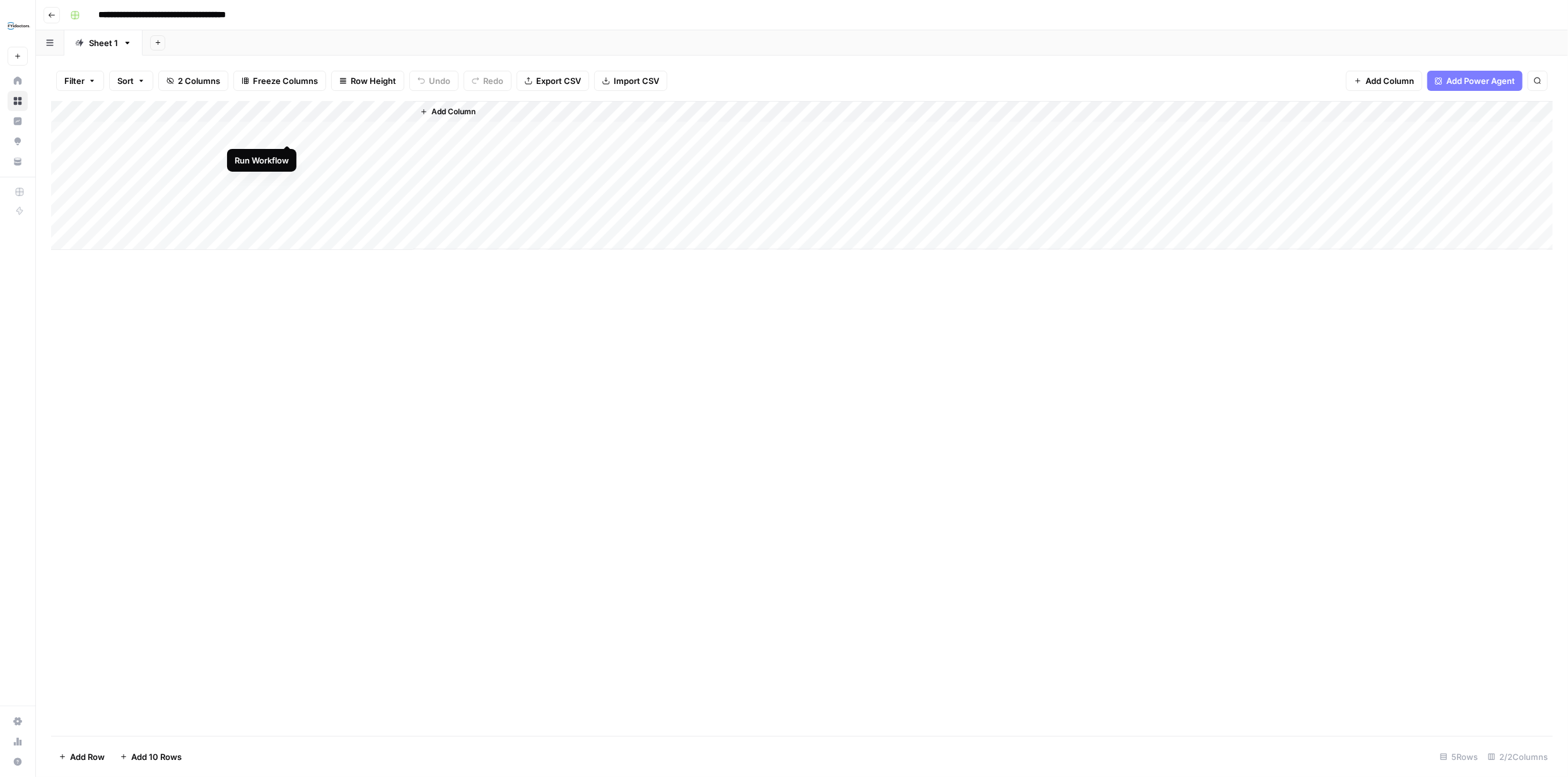
click at [287, 130] on div "Add Column" at bounding box center [802, 175] width 1502 height 149
click at [473, 113] on span "Add Column" at bounding box center [453, 112] width 44 height 11
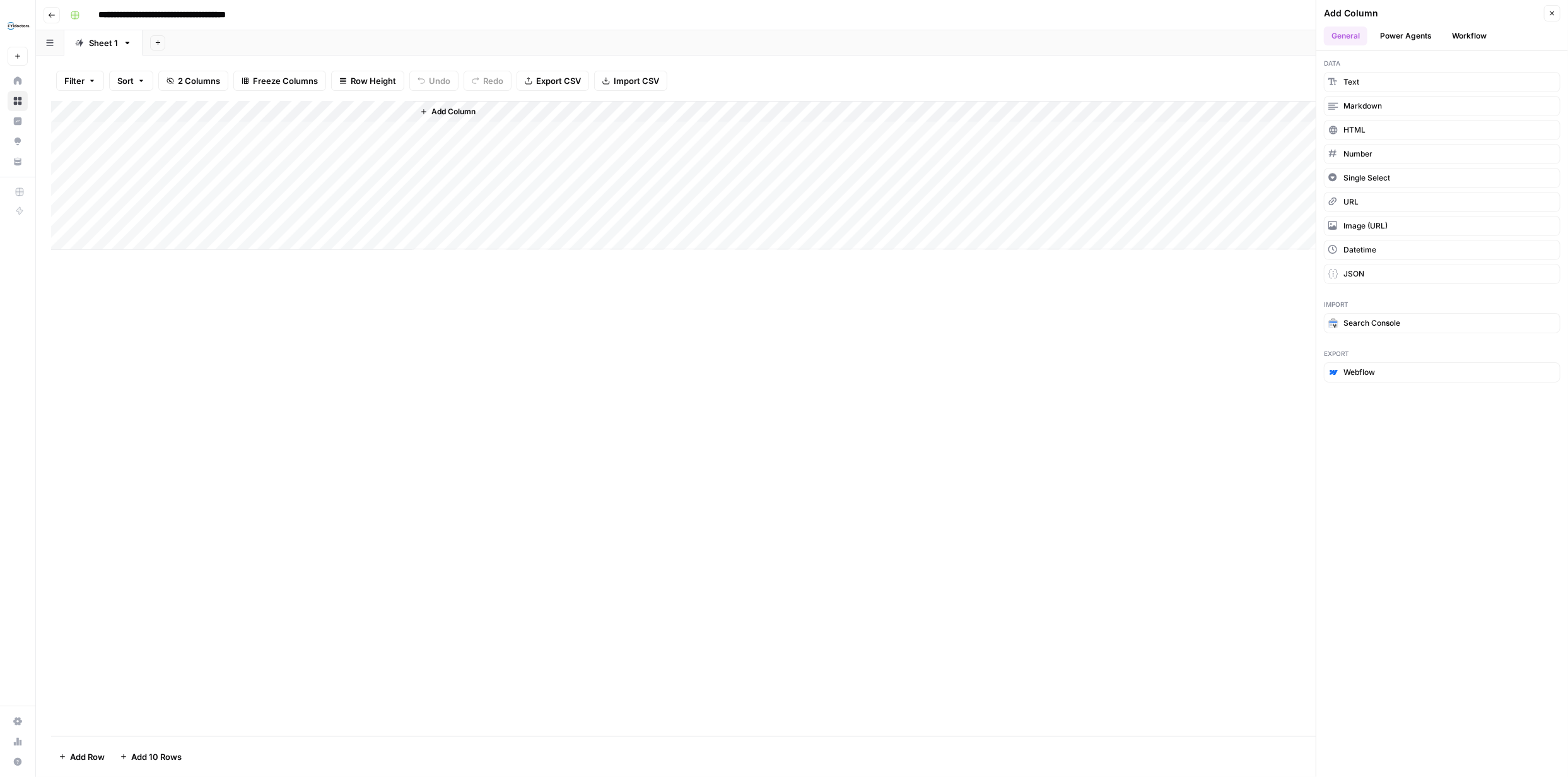
click at [1475, 31] on button "Workflow" at bounding box center [1469, 36] width 50 height 19
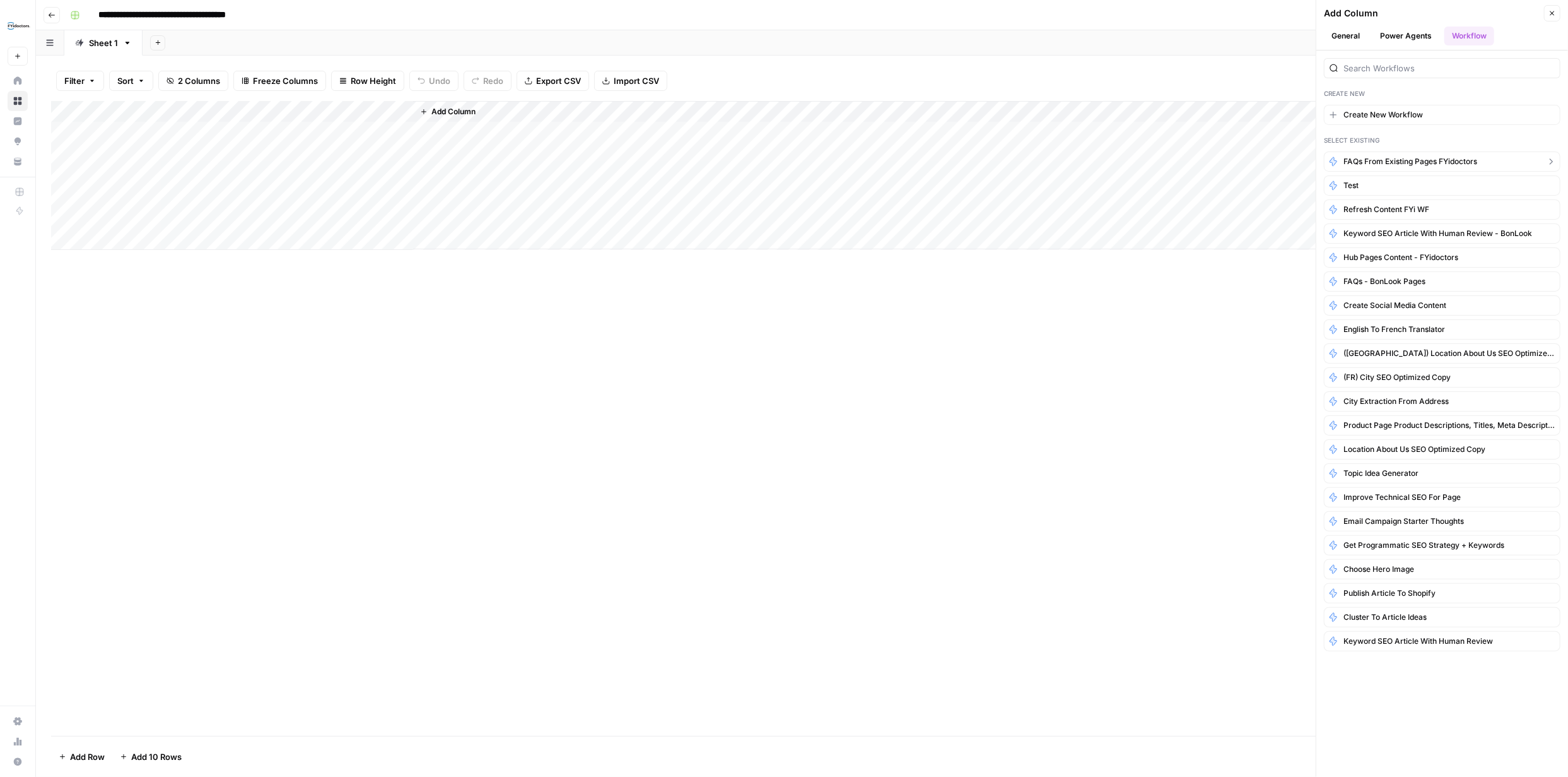
click at [1396, 161] on span "FAQs from existing pages FYidoctors" at bounding box center [1411, 161] width 134 height 11
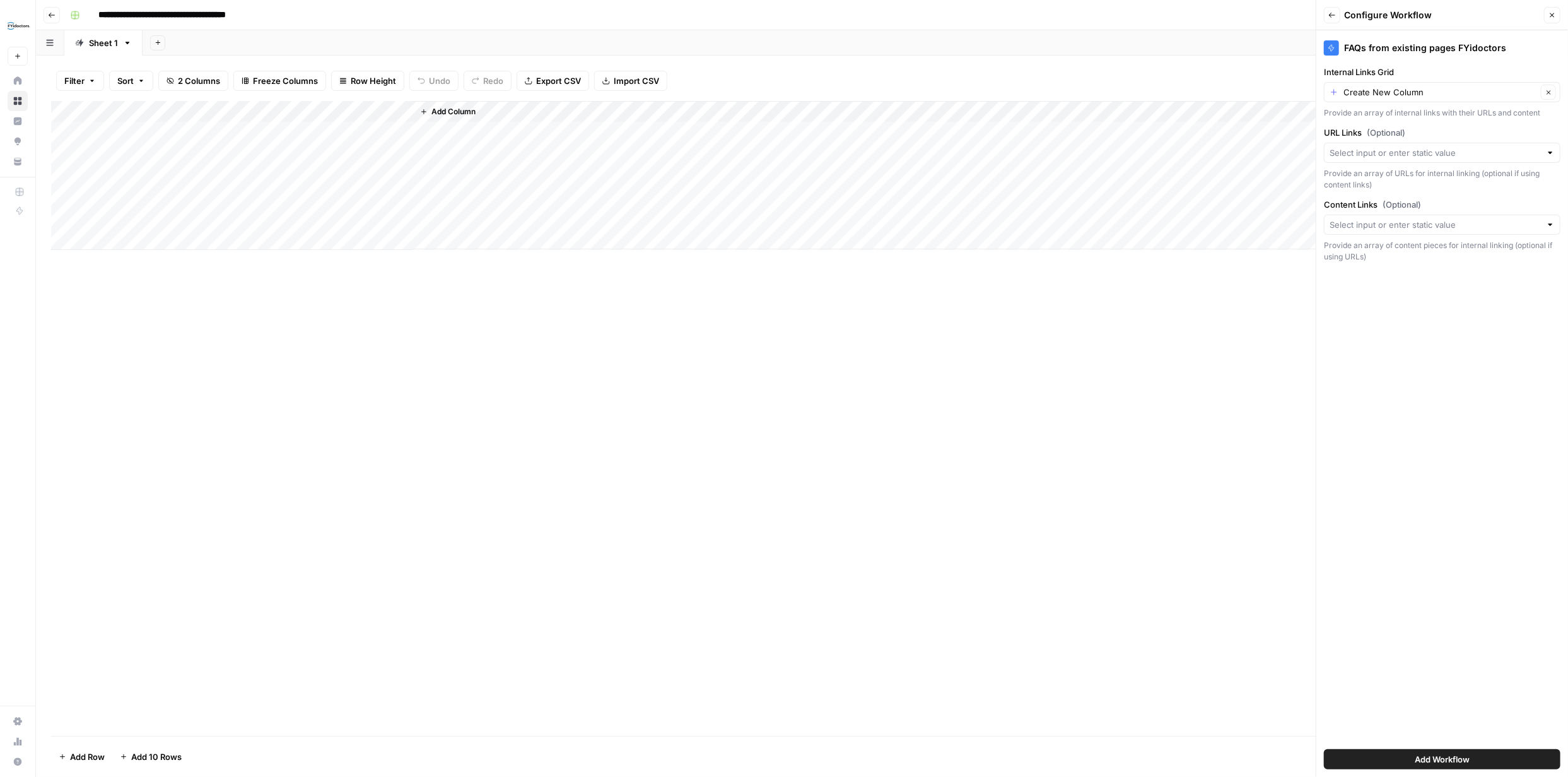
click at [1504, 161] on div at bounding box center [1442, 153] width 237 height 20
click at [1380, 151] on input "URL Links (Optional)" at bounding box center [1435, 153] width 212 height 13
paste input "[URL][DOMAIN_NAME]"
type input "[URL][DOMAIN_NAME]"
click at [1419, 92] on input "Internal Links Grid" at bounding box center [1441, 92] width 194 height 13
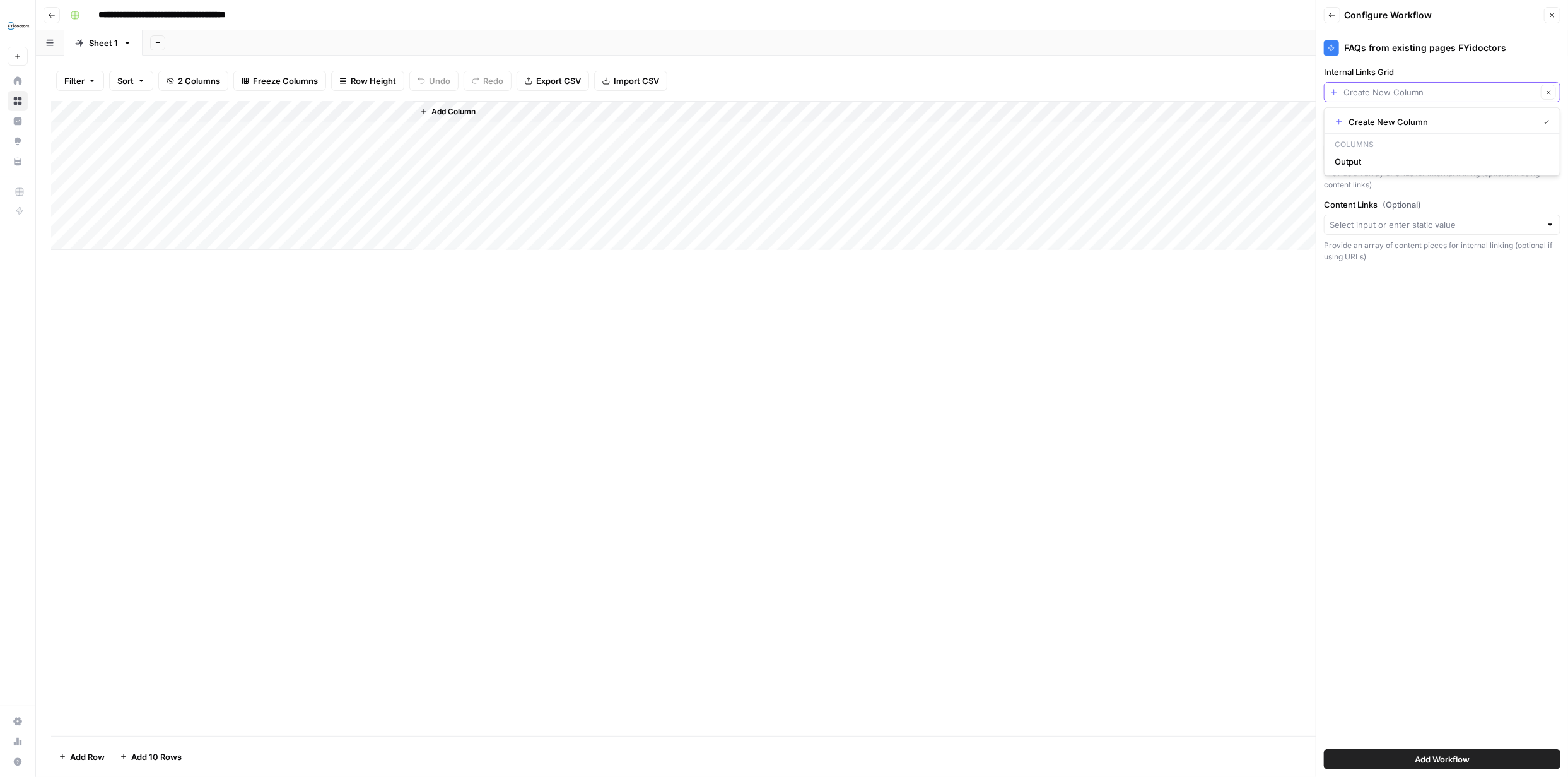
paste input "[URL][DOMAIN_NAME]"
type input "[URL][DOMAIN_NAME]"
click at [1514, 91] on input "Internal Links Grid" at bounding box center [1441, 92] width 194 height 13
paste input "[URL][DOMAIN_NAME]"
type input "[URL][DOMAIN_NAME]"
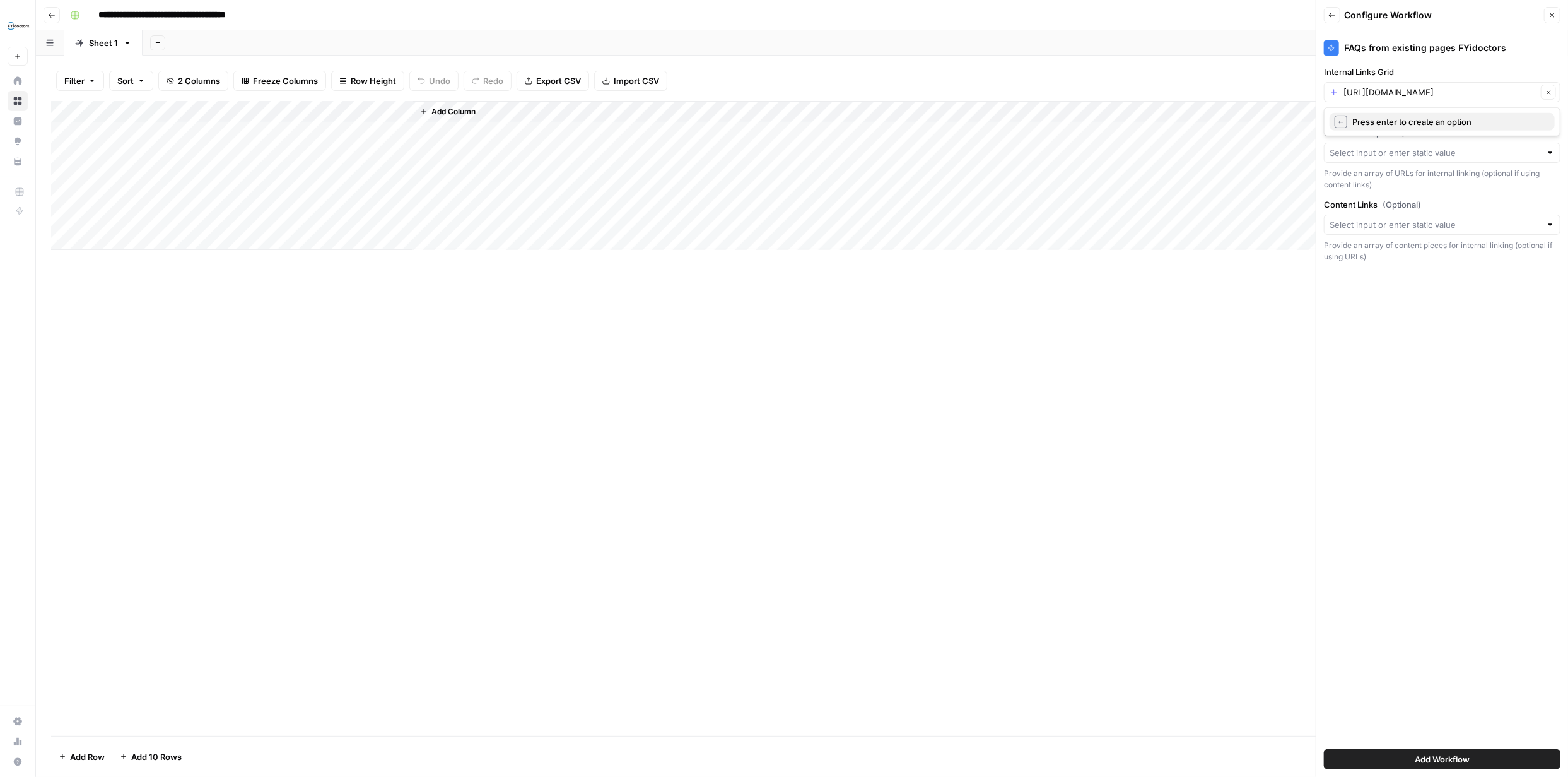
click at [1341, 120] on span "↵" at bounding box center [1341, 122] width 13 height 13
click at [1443, 756] on span "Add Workflow" at bounding box center [1443, 760] width 55 height 13
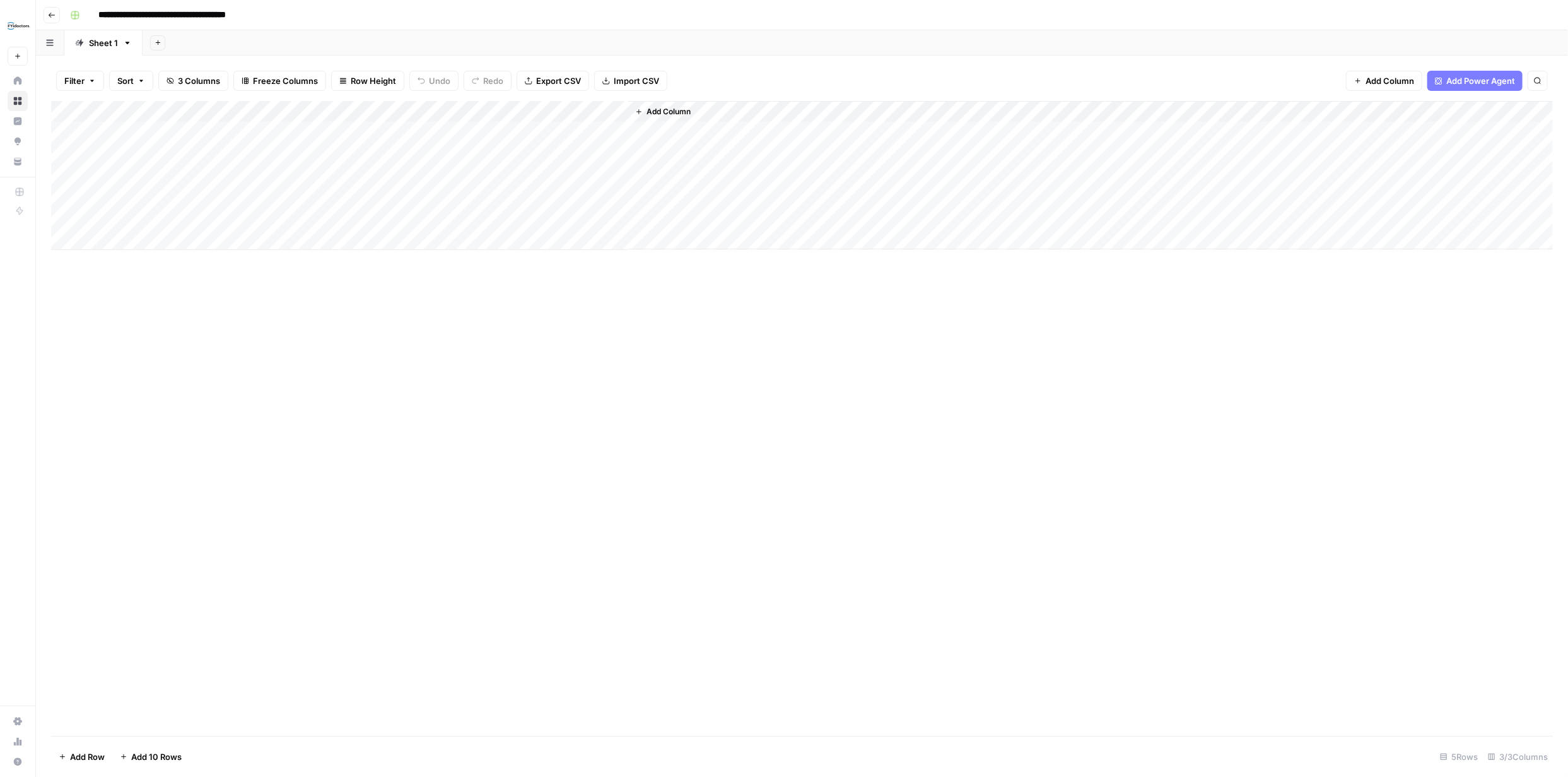
click at [529, 135] on div "Add Column" at bounding box center [802, 175] width 1502 height 149
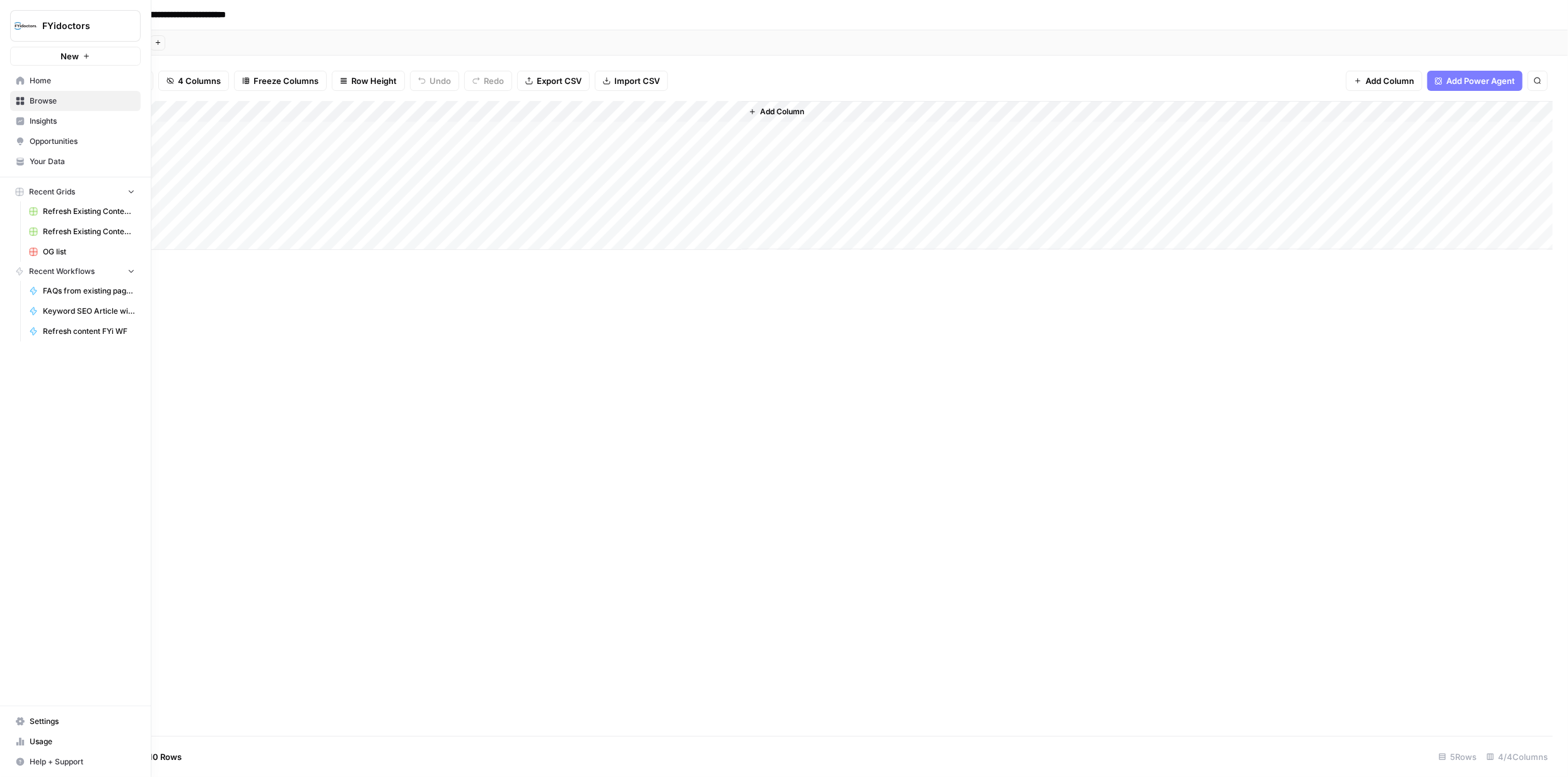
click at [24, 100] on link "Browse" at bounding box center [76, 101] width 131 height 20
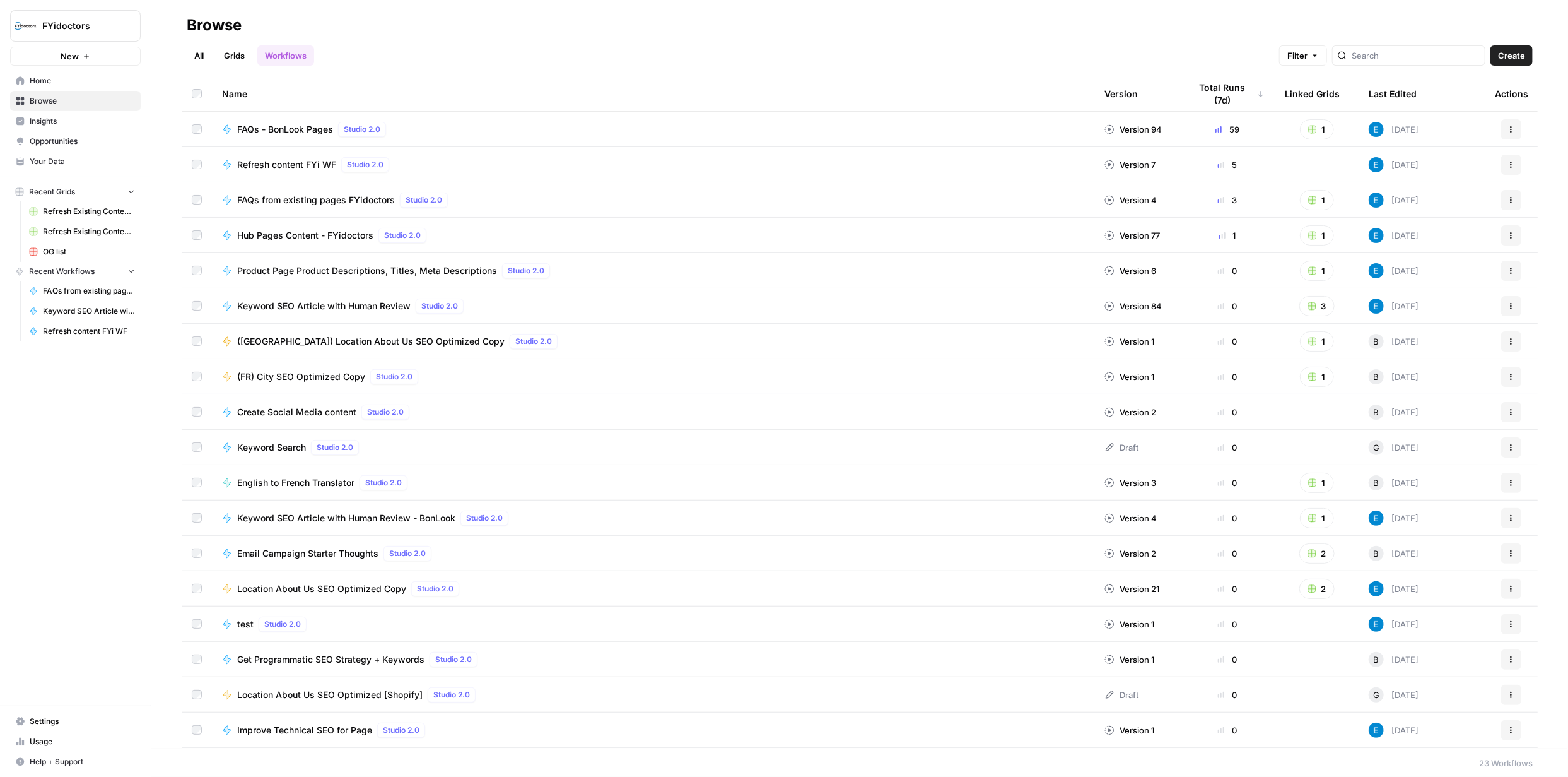
click at [232, 54] on link "Grids" at bounding box center [234, 56] width 36 height 20
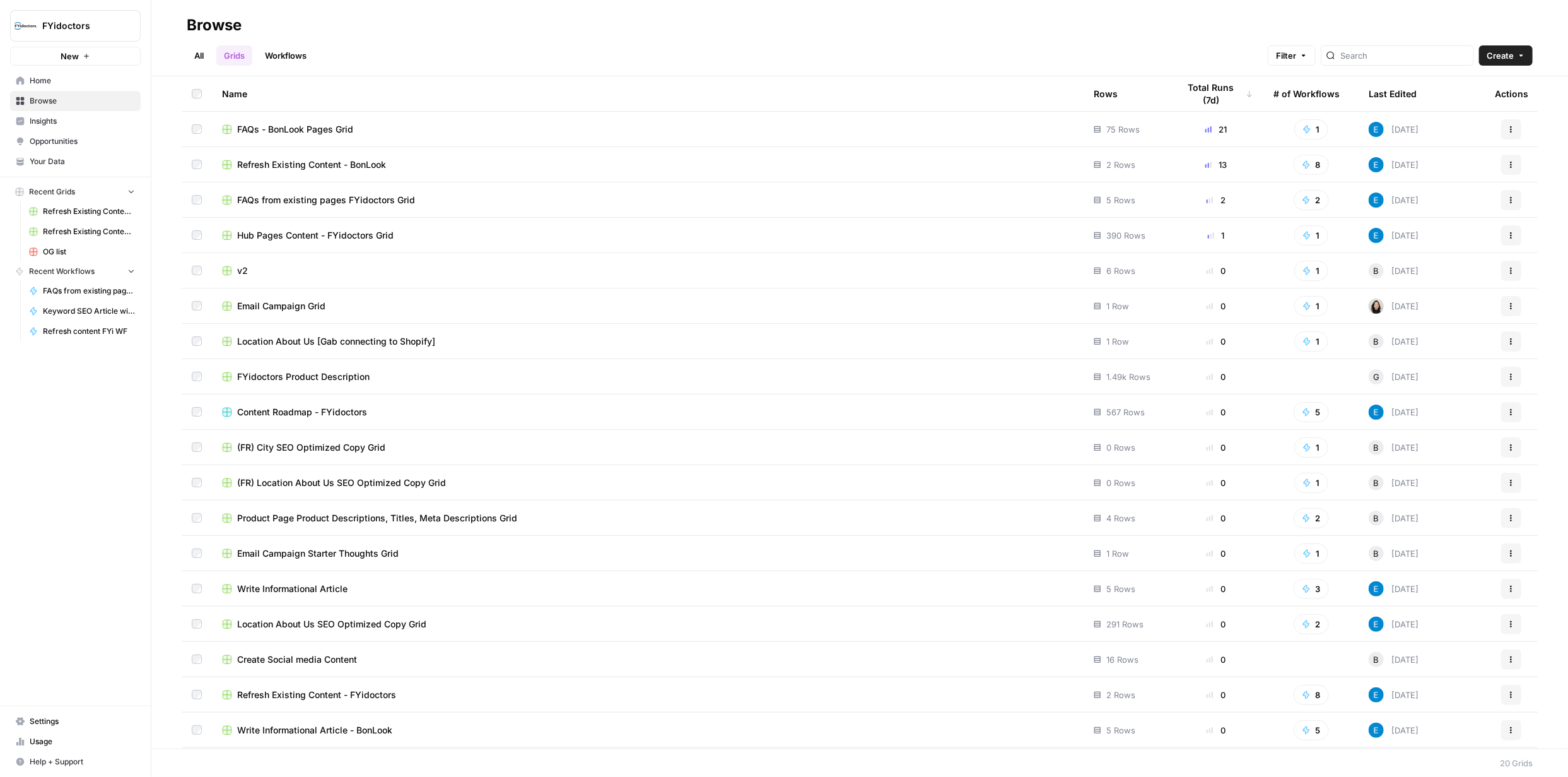
click at [244, 53] on link "Grids" at bounding box center [234, 56] width 36 height 20
click at [289, 57] on link "Workflows" at bounding box center [286, 56] width 57 height 20
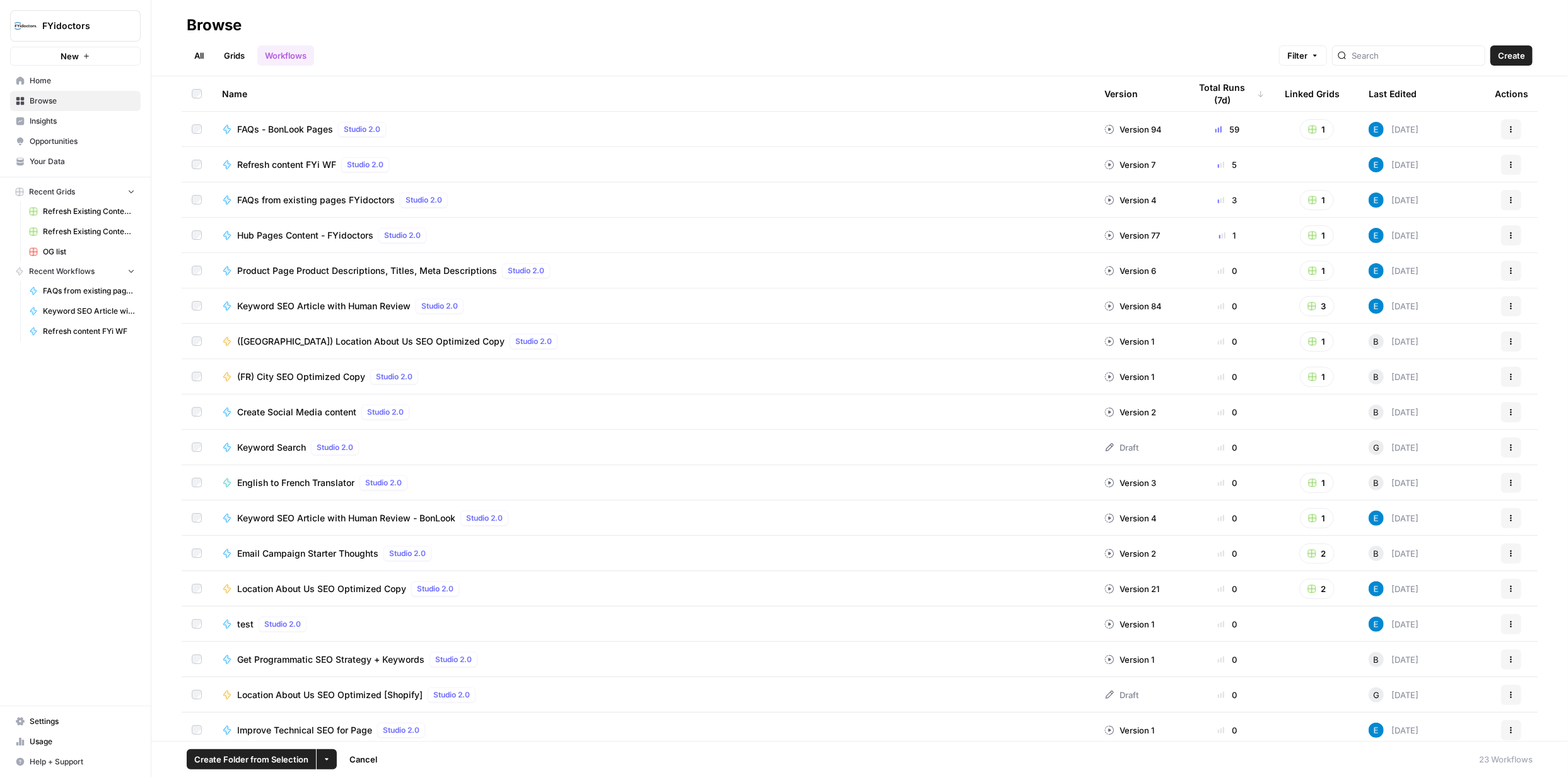
drag, startPoint x: 202, startPoint y: 196, endPoint x: 347, endPoint y: 195, distance: 145.0
click at [347, 195] on span "FAQs from existing pages FYidoctors" at bounding box center [315, 200] width 157 height 13
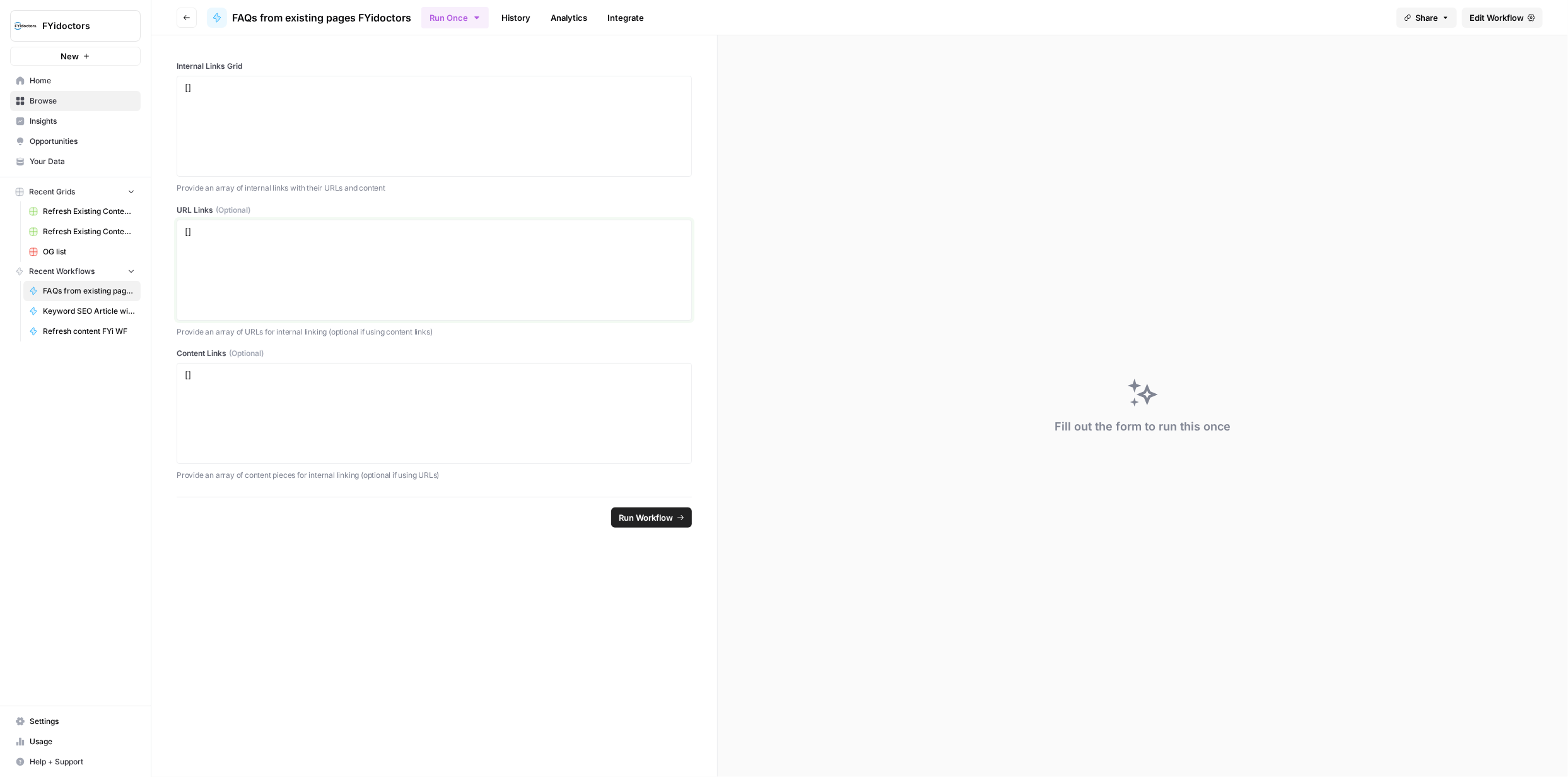
click at [428, 237] on textarea "[]" at bounding box center [434, 270] width 499 height 90
type textarea "["
paste textarea "[URL][DOMAIN_NAME]"
type textarea "[URL][DOMAIN_NAME]"
click at [648, 518] on span "Run Workflow" at bounding box center [646, 517] width 54 height 13
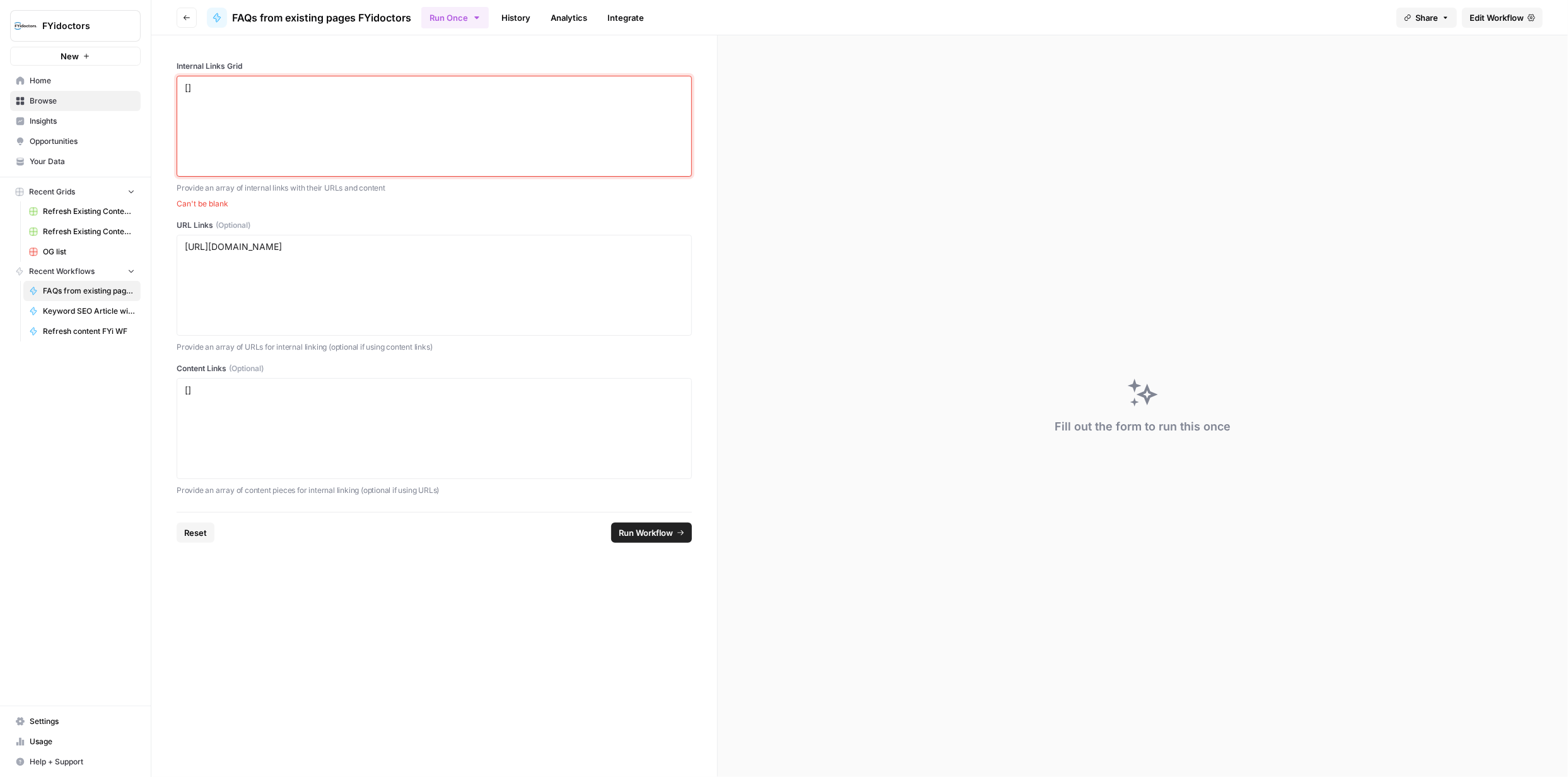
click at [419, 96] on textarea "[]" at bounding box center [434, 126] width 499 height 90
click at [422, 96] on textarea "[]" at bounding box center [434, 126] width 499 height 90
click at [423, 96] on textarea "[]" at bounding box center [434, 126] width 499 height 90
paste textarea "[URL][DOMAIN_NAME]"
type textarea "[][URL][DOMAIN_NAME]"
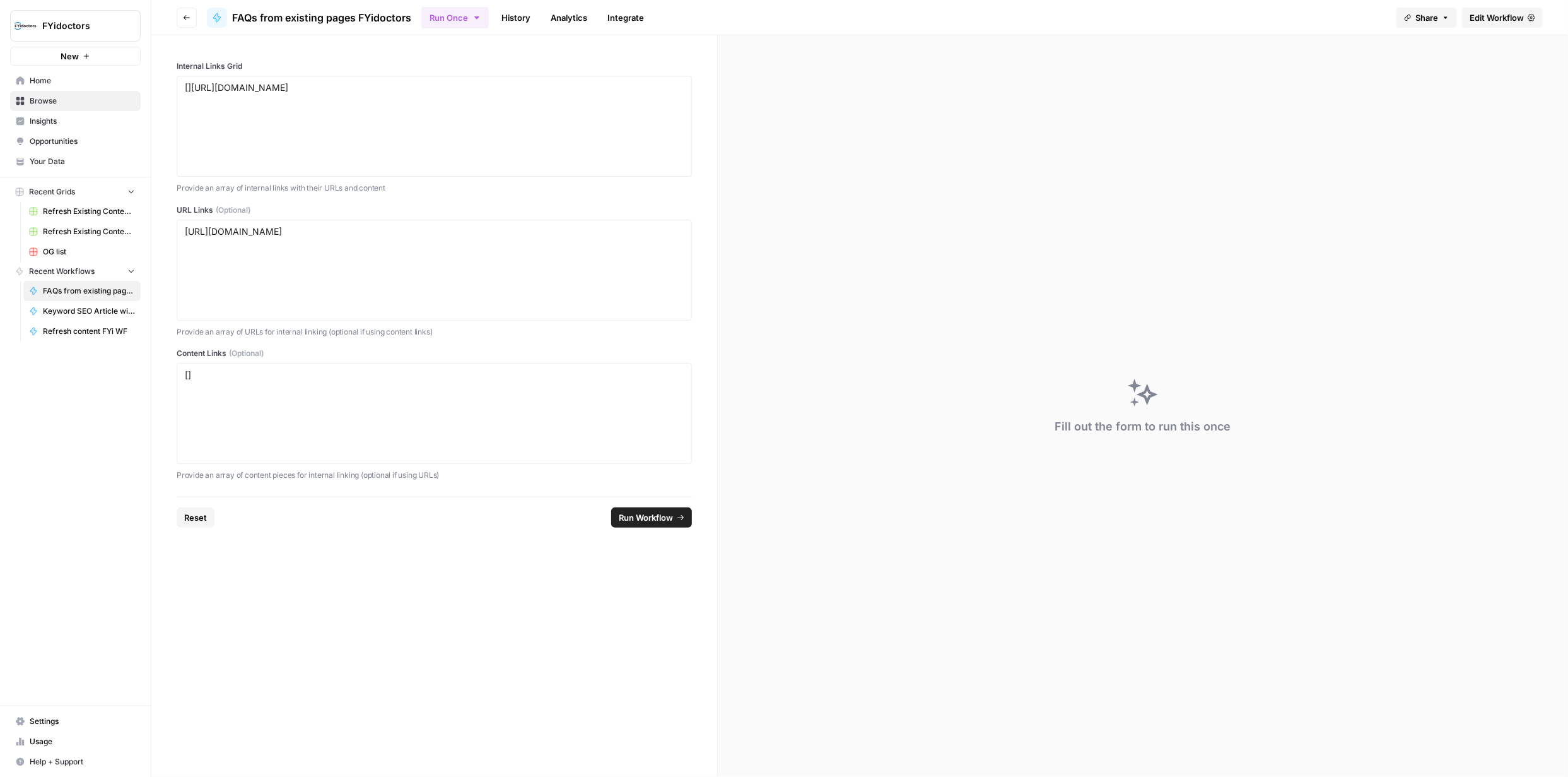
click at [646, 513] on span "Run Workflow" at bounding box center [646, 517] width 54 height 13
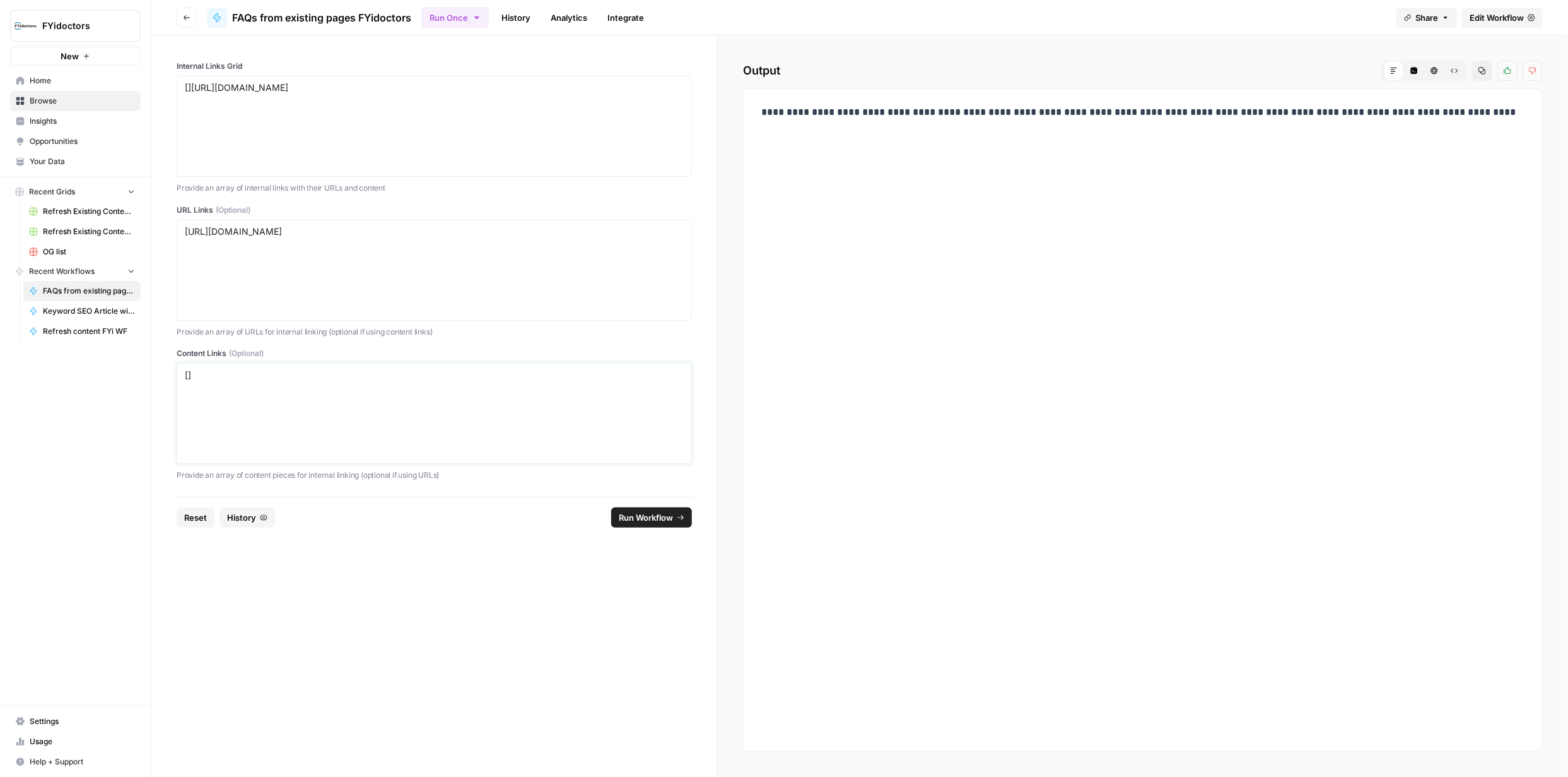
click at [475, 376] on textarea "[]" at bounding box center [434, 413] width 499 height 90
paste textarea "[URL][DOMAIN_NAME]"
type textarea "[][URL][DOMAIN_NAME]"
click at [650, 518] on span "Run Workflow" at bounding box center [646, 517] width 54 height 13
click at [53, 101] on span "Browse" at bounding box center [83, 101] width 105 height 11
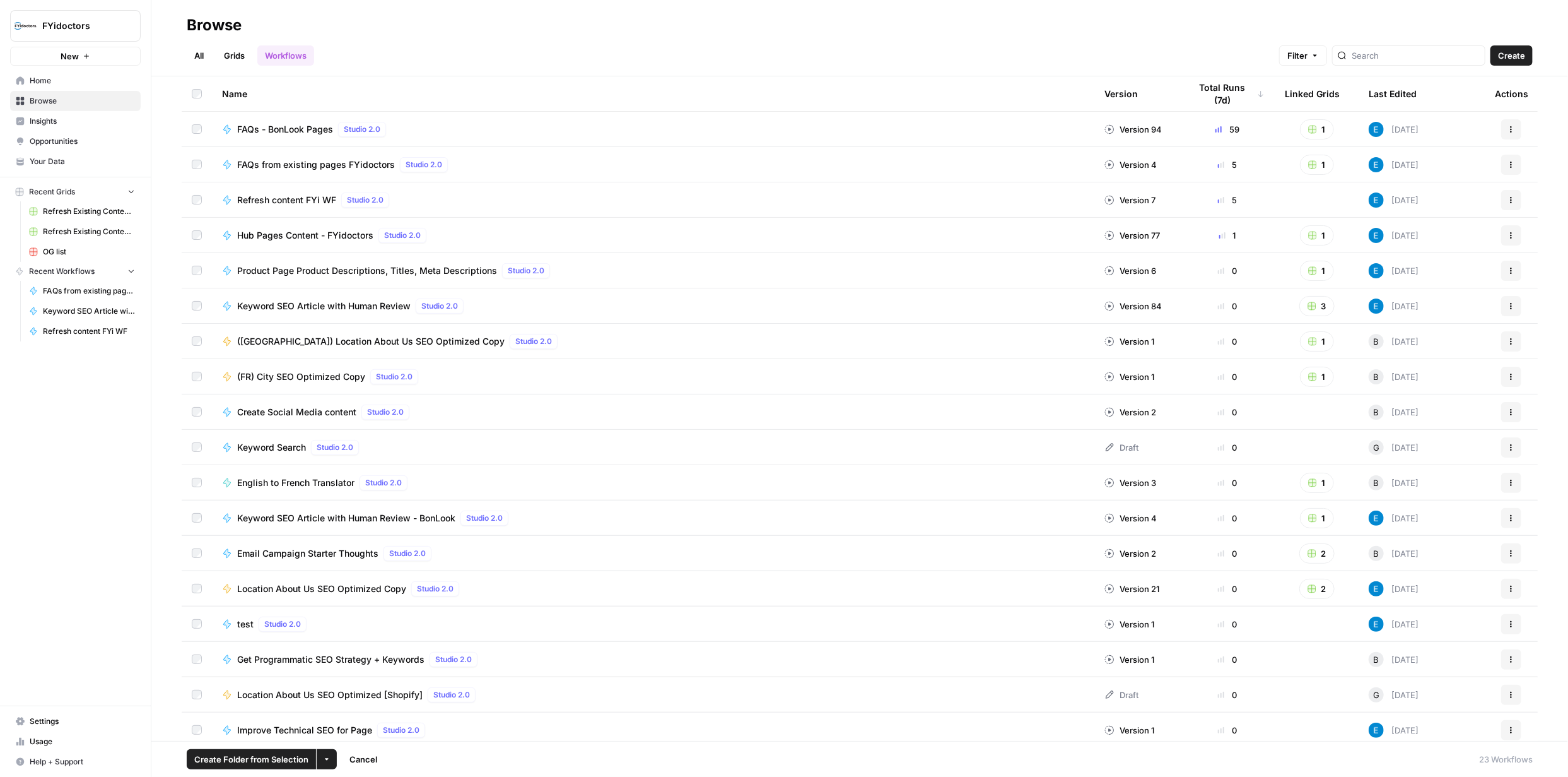
click at [326, 761] on icon "button" at bounding box center [327, 760] width 8 height 8
click at [365, 731] on span "Delete" at bounding box center [356, 730] width 31 height 13
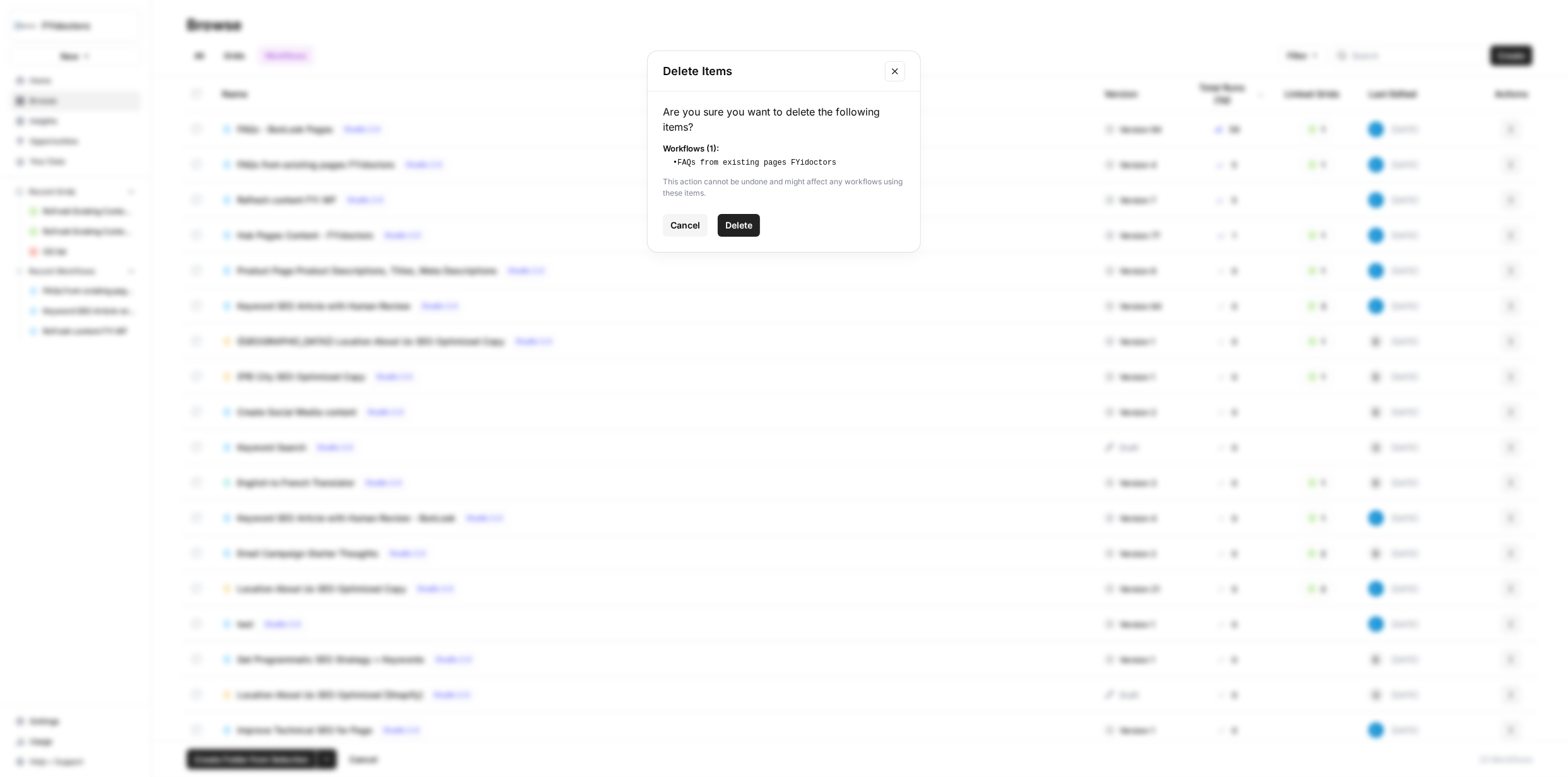
click at [754, 228] on button "Delete" at bounding box center [740, 225] width 42 height 23
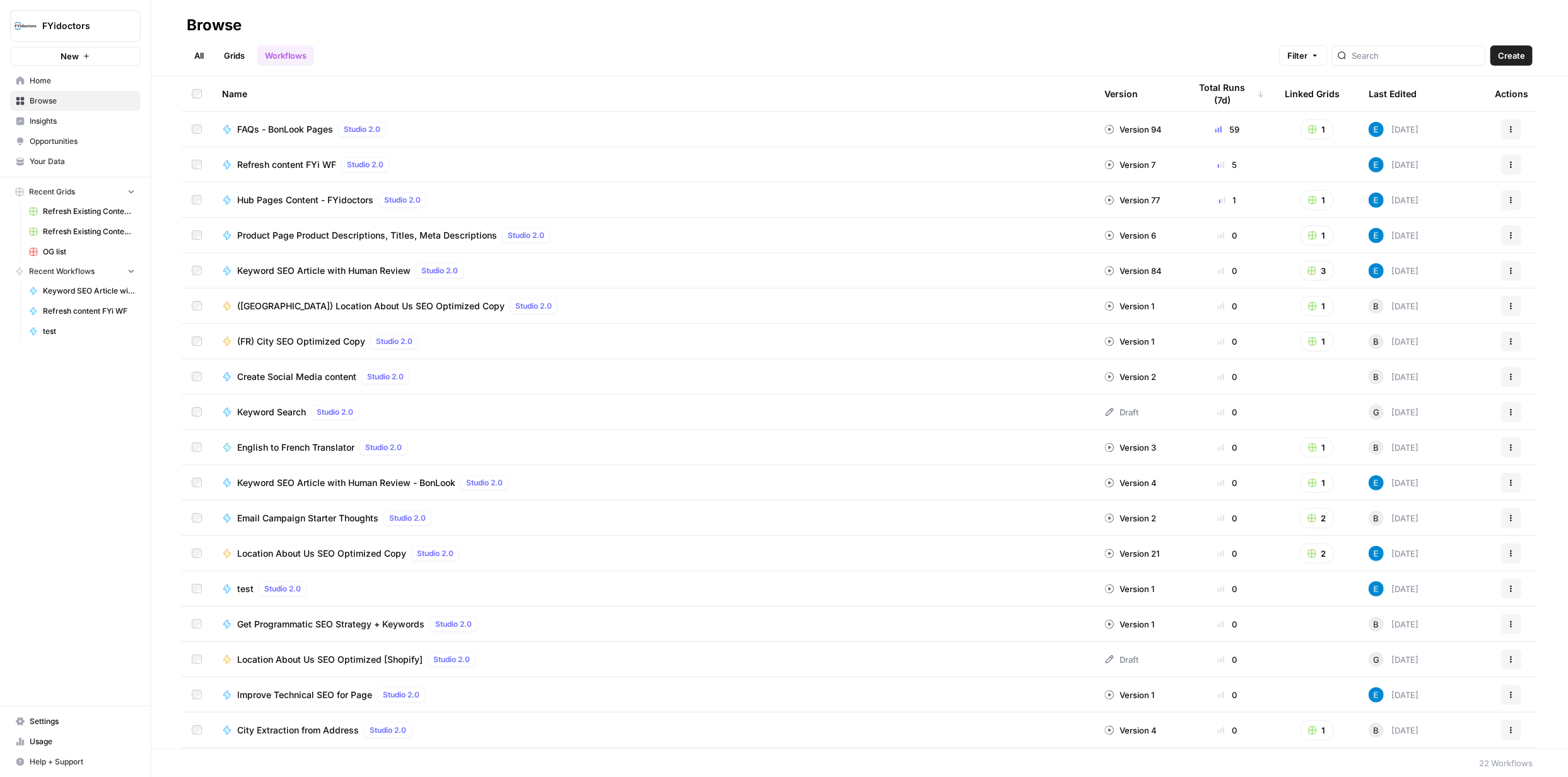
click at [243, 50] on link "Grids" at bounding box center [234, 56] width 36 height 20
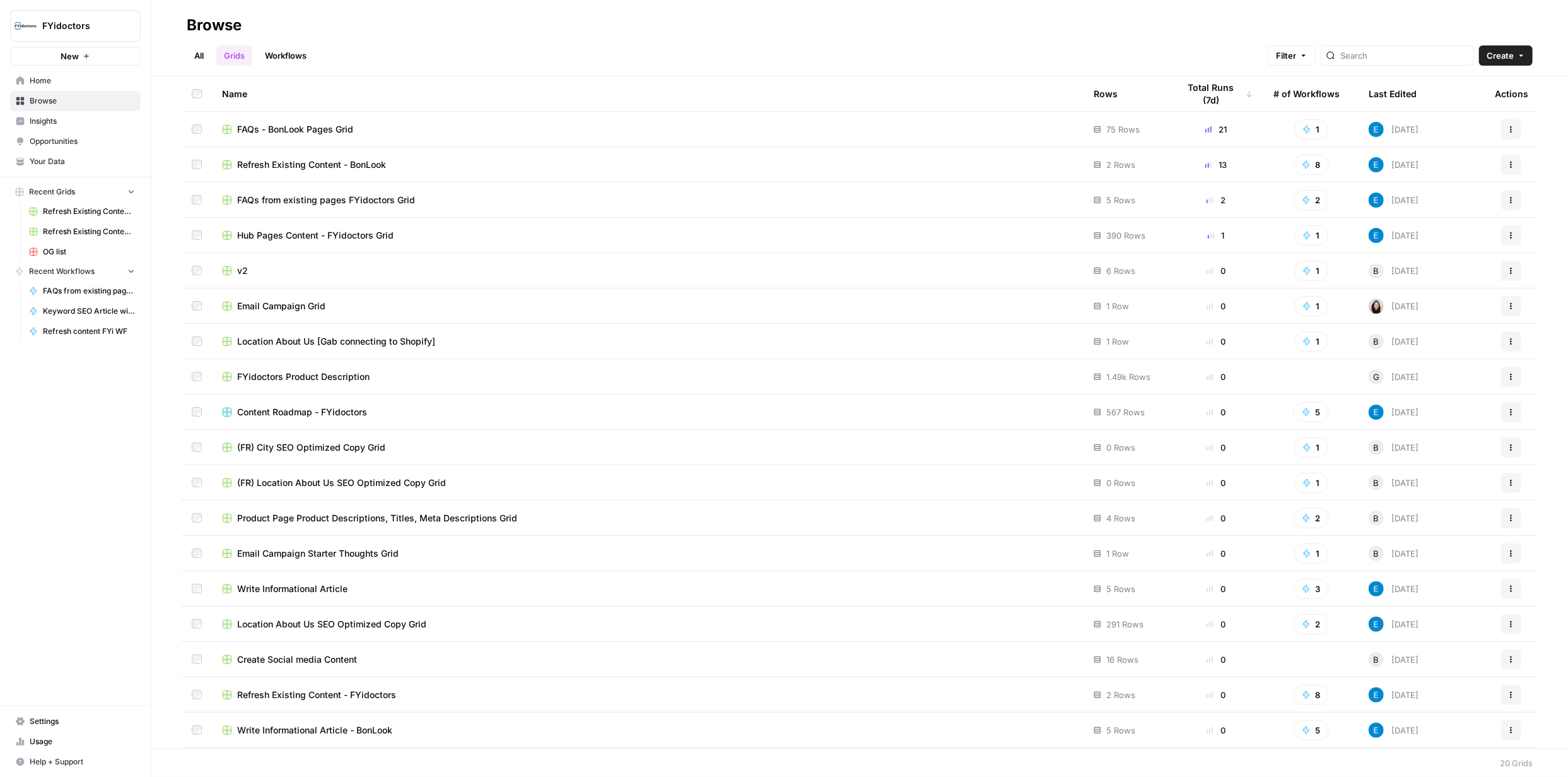
click at [190, 198] on td at bounding box center [197, 200] width 30 height 35
click at [327, 758] on icon "button" at bounding box center [327, 760] width 8 height 8
click at [360, 731] on span "Delete" at bounding box center [356, 730] width 31 height 13
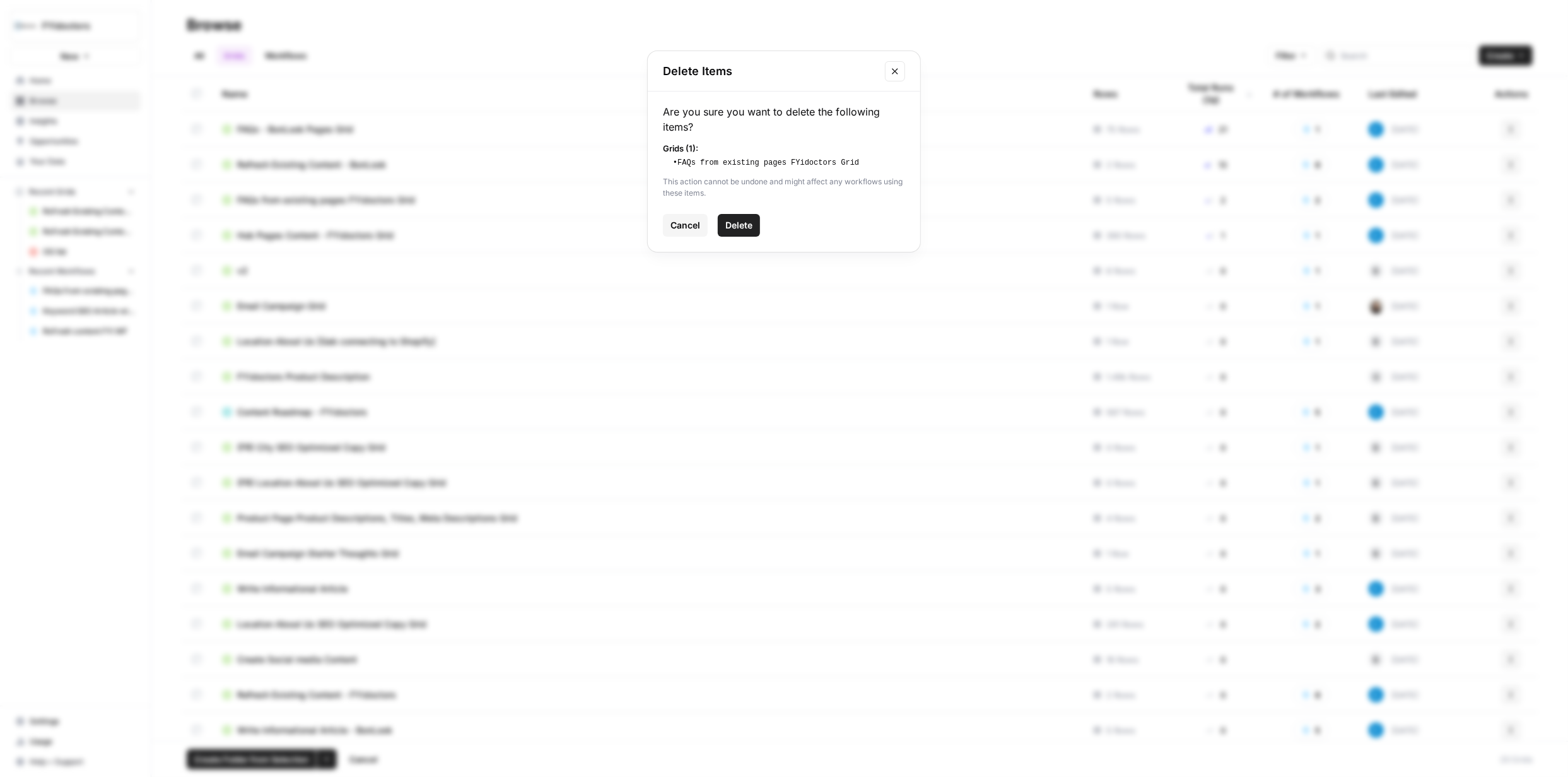
click at [747, 227] on span "Delete" at bounding box center [739, 225] width 27 height 13
